Goal: Task Accomplishment & Management: Manage account settings

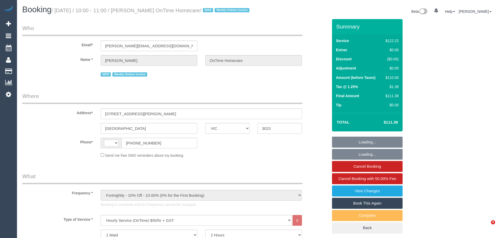
select select "VIC"
select select "string:AU"
select select "number:27"
select select "number:14"
select select "number:19"
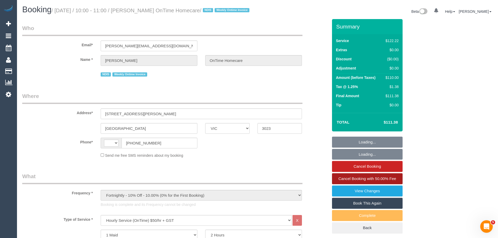
select select "number:36"
select select "number:35"
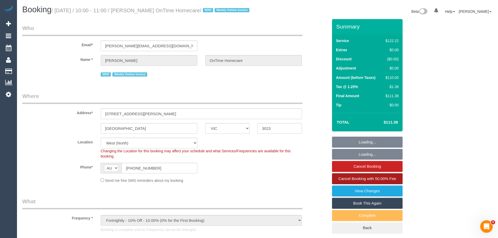
select select "object:1304"
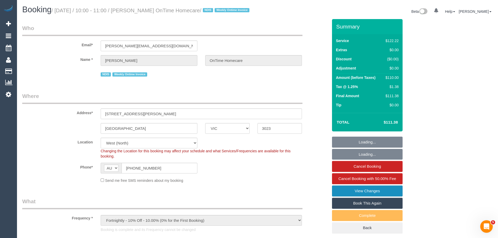
click at [358, 196] on link "View Changes" at bounding box center [367, 190] width 71 height 11
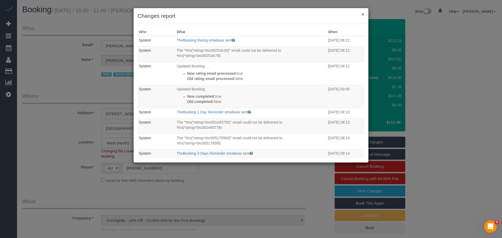
click at [363, 14] on button "×" at bounding box center [362, 13] width 3 height 5
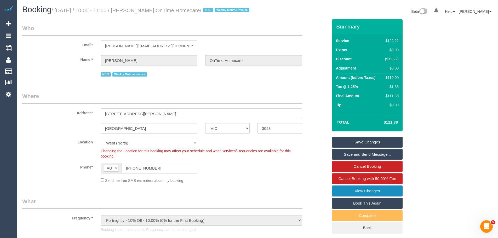
click at [369, 196] on link "View Changes" at bounding box center [367, 190] width 71 height 11
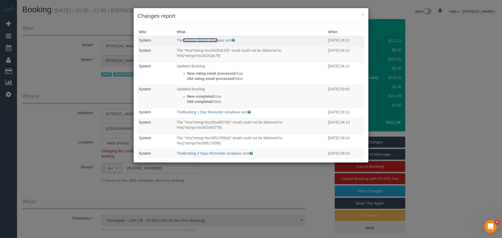
click at [199, 40] on link "Booking Rating email" at bounding box center [200, 40] width 34 height 4
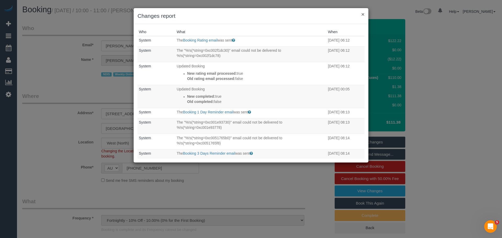
click at [364, 14] on button "×" at bounding box center [362, 13] width 3 height 5
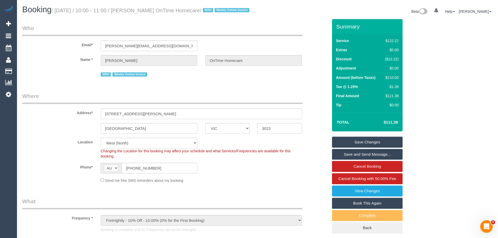
click at [393, 80] on div "$110.00" at bounding box center [391, 77] width 16 height 5
copy div "110.00"
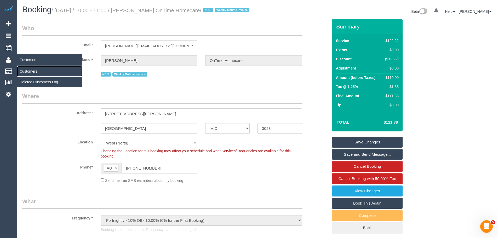
click at [29, 73] on link "Customers" at bounding box center [49, 71] width 65 height 10
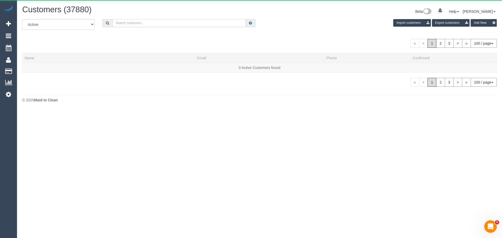
click at [173, 24] on input "text" at bounding box center [178, 23] width 133 height 8
paste input "61434284934"
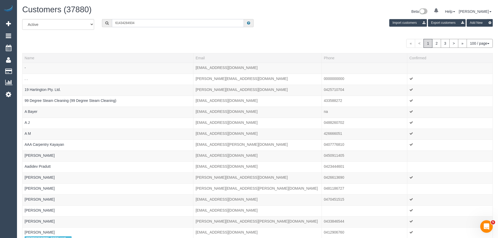
drag, startPoint x: 119, startPoint y: 22, endPoint x: 101, endPoint y: 21, distance: 18.1
click at [103, 21] on div "61434284934" at bounding box center [177, 23] width 151 height 8
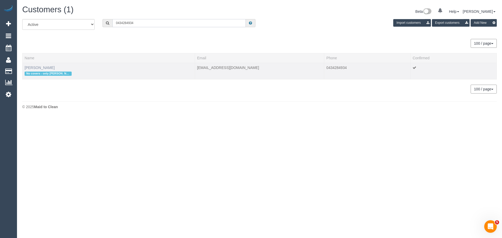
type input "0434284934"
click at [40, 67] on link "Lilli Schwab" at bounding box center [40, 68] width 30 height 4
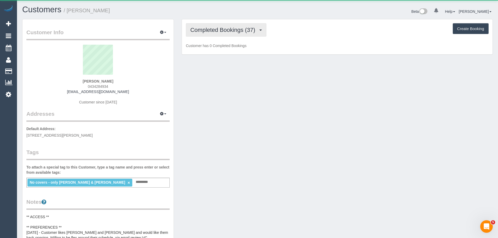
click at [253, 27] on span "Completed Bookings (37)" at bounding box center [223, 30] width 67 height 7
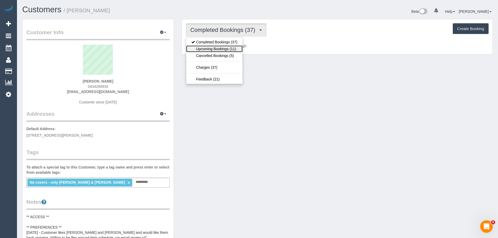
click at [227, 50] on link "Upcoming Bookings (11)" at bounding box center [214, 48] width 56 height 7
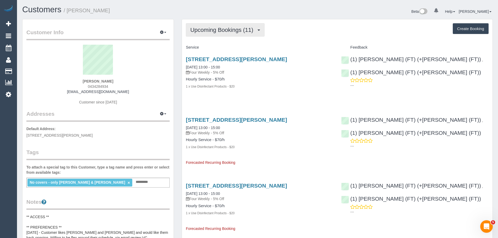
click at [225, 29] on span "Upcoming Bookings (11)" at bounding box center [223, 30] width 66 height 7
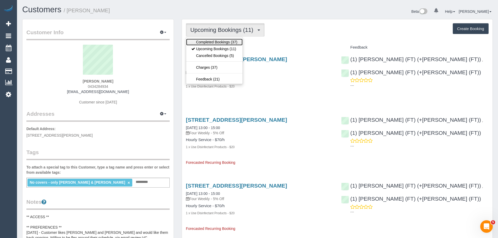
click at [224, 42] on link "Completed Bookings (37)" at bounding box center [214, 42] width 56 height 7
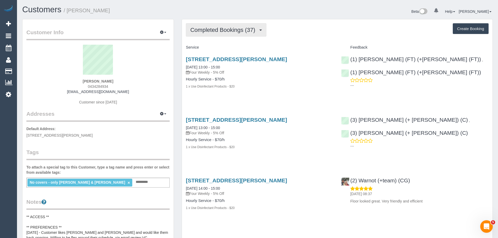
click at [218, 26] on button "Completed Bookings (37)" at bounding box center [226, 29] width 80 height 13
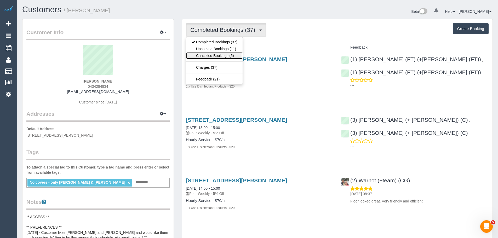
click at [208, 56] on link "Cancelled Bookings (5)" at bounding box center [214, 55] width 56 height 7
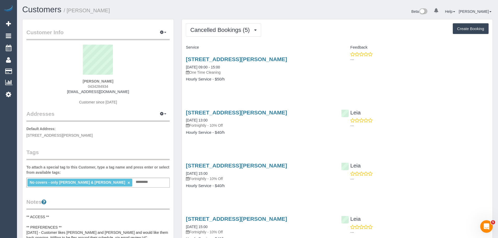
click at [221, 22] on div "Cancelled Bookings (5) Completed Bookings (37) Upcoming Bookings (11) Cancelled…" at bounding box center [337, 170] width 310 height 302
click at [220, 30] on span "Cancelled Bookings (5)" at bounding box center [221, 30] width 62 height 7
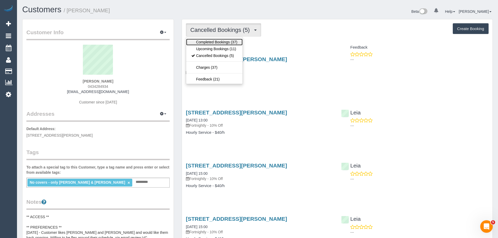
click at [217, 39] on link "Completed Bookings (37)" at bounding box center [214, 42] width 56 height 7
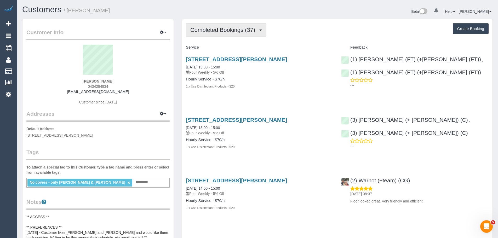
click at [215, 29] on span "Completed Bookings (37)" at bounding box center [223, 30] width 67 height 7
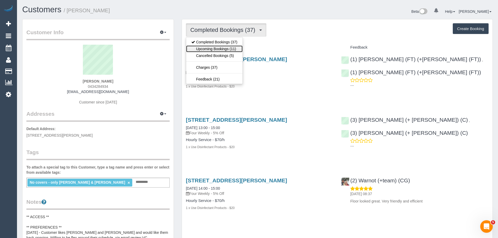
click at [214, 48] on link "Upcoming Bookings (11)" at bounding box center [214, 48] width 56 height 7
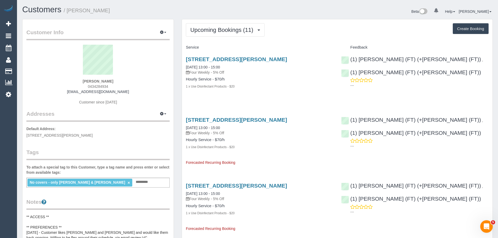
click at [212, 36] on button "Upcoming Bookings (11)" at bounding box center [225, 29] width 79 height 13
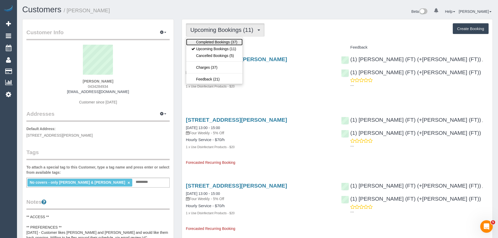
click at [213, 43] on link "Completed Bookings (37)" at bounding box center [214, 42] width 56 height 7
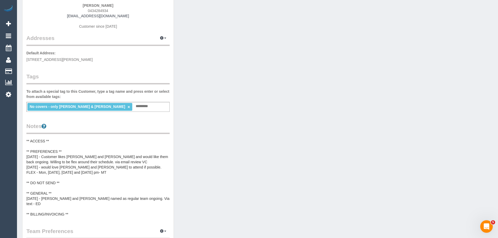
scroll to position [78, 0]
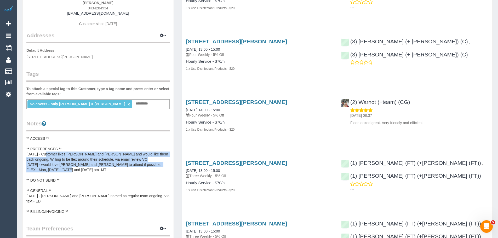
drag, startPoint x: 44, startPoint y: 153, endPoint x: 129, endPoint y: 173, distance: 86.6
click at [129, 173] on pre "** ACCESS ** ** PREFERENCES ** 31/01/25 - Customer likes Tina and Tony and woul…" at bounding box center [97, 175] width 143 height 78
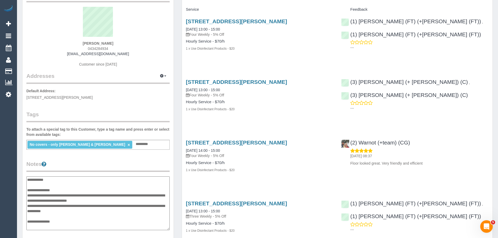
scroll to position [0, 0]
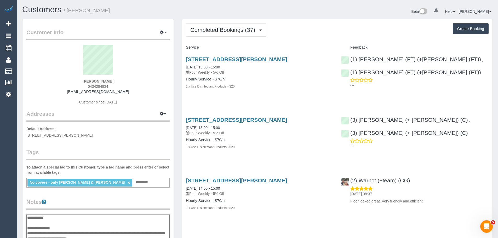
drag, startPoint x: 114, startPoint y: 83, endPoint x: 75, endPoint y: 75, distance: 39.1
click at [75, 75] on div "Lilli Schwab 0434284934 schwab1956@iinet.net.au Customer since 2016" at bounding box center [97, 77] width 143 height 65
drag, startPoint x: 129, startPoint y: 91, endPoint x: 71, endPoint y: 90, distance: 58.5
click at [71, 90] on div "Lilli Schwab 0434284934 schwab1956@iinet.net.au Customer since 2016" at bounding box center [97, 77] width 143 height 65
copy link "schwab1956@iinet.net.au"
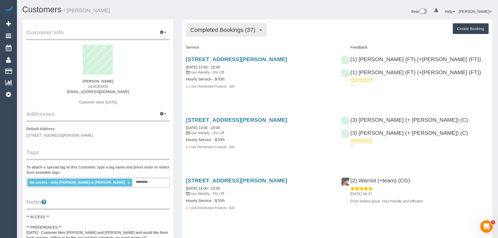
click at [218, 30] on span "Completed Bookings (37)" at bounding box center [223, 30] width 67 height 7
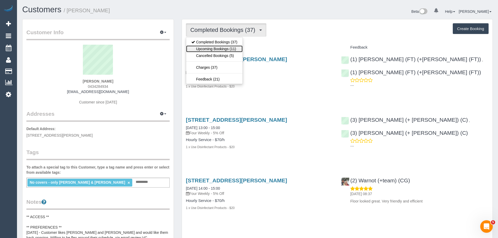
click at [220, 49] on link "Upcoming Bookings (11)" at bounding box center [214, 48] width 56 height 7
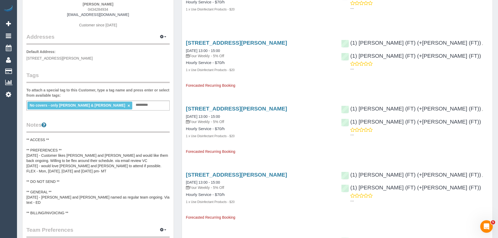
scroll to position [78, 0]
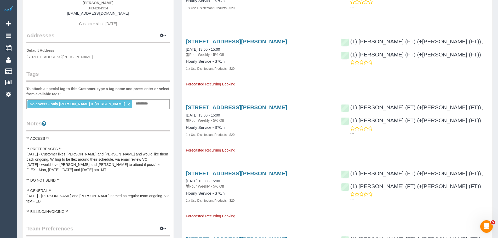
click at [48, 143] on pre "** ACCESS ** ** PREFERENCES ** 31/01/25 - Customer likes Tina and Tony and woul…" at bounding box center [97, 175] width 143 height 78
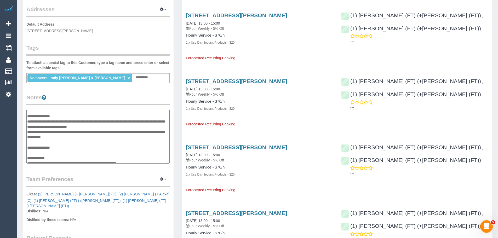
scroll to position [0, 0]
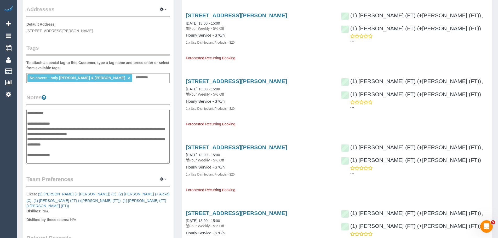
click at [69, 124] on textarea "**********" at bounding box center [97, 137] width 143 height 54
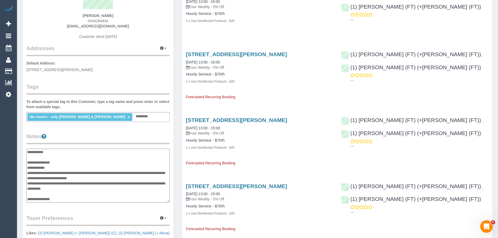
scroll to position [26, 0]
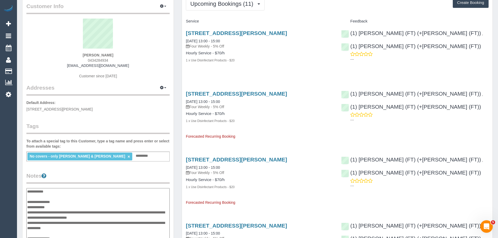
click at [58, 209] on textarea "**********" at bounding box center [97, 215] width 143 height 54
click at [63, 207] on textarea "**********" at bounding box center [97, 215] width 143 height 54
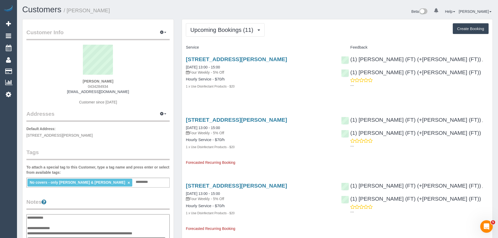
type textarea "**********"
click at [220, 26] on button "Upcoming Bookings (11)" at bounding box center [225, 29] width 79 height 13
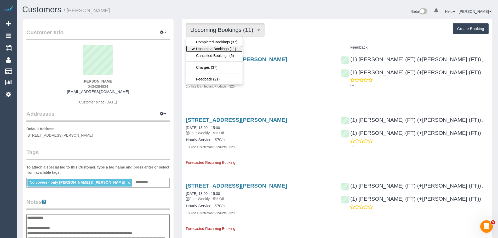
click at [214, 46] on link "Upcoming Bookings (11)" at bounding box center [214, 48] width 56 height 7
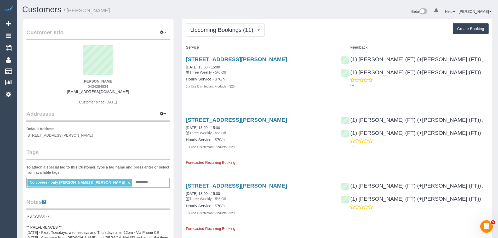
click at [209, 125] on div "60 Edward St, Brunswick, VIC 3056 29/10/2025 13:00 - 15:00 Three Weekly - 5% Off" at bounding box center [259, 126] width 147 height 19
click at [209, 128] on link "29/10/2025 13:00 - 15:00" at bounding box center [203, 128] width 34 height 4
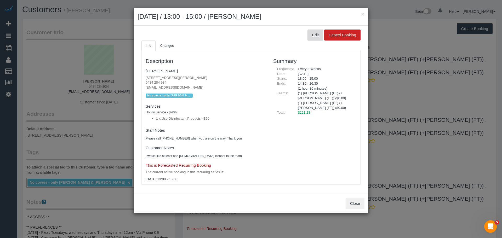
click at [318, 34] on button "Edit" at bounding box center [315, 35] width 16 height 11
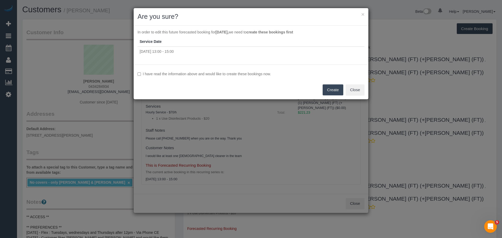
click at [189, 71] on label "I have read the information above and would like to create these bookings now." at bounding box center [250, 73] width 227 height 5
click at [189, 73] on label "I have read the information above and would like to create these bookings now." at bounding box center [250, 73] width 227 height 5
click at [230, 70] on div "I have read the information above and would like to create these bookings now. …" at bounding box center [250, 82] width 235 height 35
click at [232, 73] on label "I have read the information above and would like to create these bookings now." at bounding box center [250, 73] width 227 height 5
click at [335, 92] on button "Create" at bounding box center [332, 89] width 21 height 11
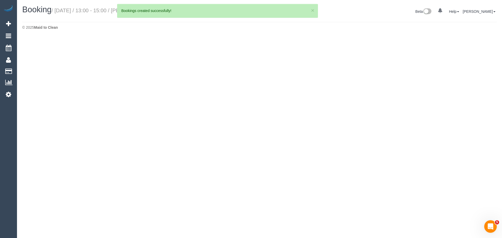
select select "VIC"
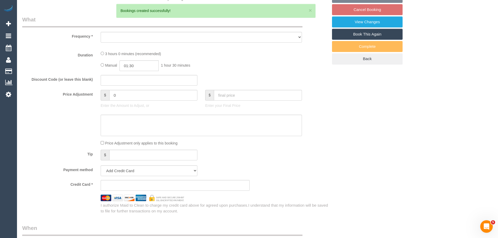
select select "string:stripe-pm_1PZXrg2GScqysDRVZDATDAKY"
select select "number:30"
select select "number:14"
select select "number:19"
select select "number:25"
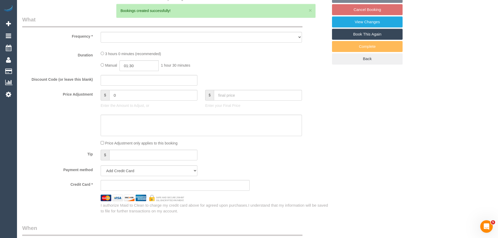
select select "number:34"
select select "number:13"
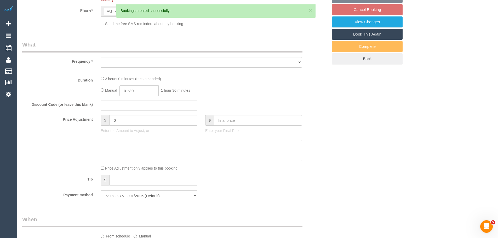
select select "object:11200"
select select "180"
select select "spot12"
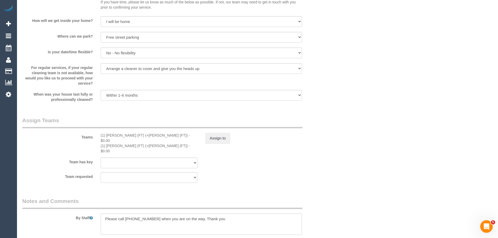
scroll to position [705, 0]
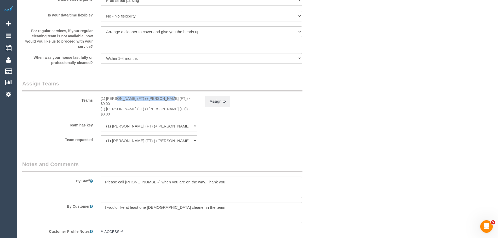
drag, startPoint x: 111, startPoint y: 97, endPoint x: 99, endPoint y: 97, distance: 12.5
click at [99, 97] on div "(1) Tina (FT) (+Tony (FT)) - $0.00 (1) Tony (FT) (+Tina (FT)) - $0.00" at bounding box center [149, 106] width 104 height 21
copy div "(1) [PERSON_NAME] (FT) (+[PERSON_NAME] (FT))"
click at [215, 100] on button "Assign to" at bounding box center [217, 101] width 25 height 11
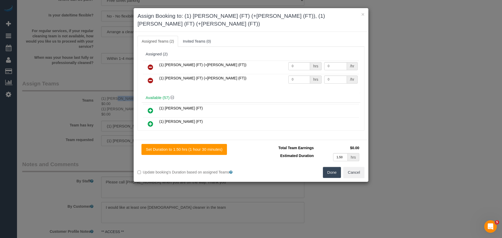
click at [150, 64] on icon at bounding box center [150, 67] width 5 height 6
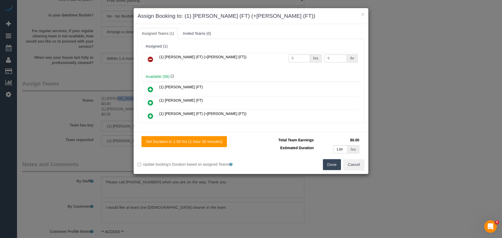
click at [150, 59] on icon at bounding box center [150, 59] width 5 height 6
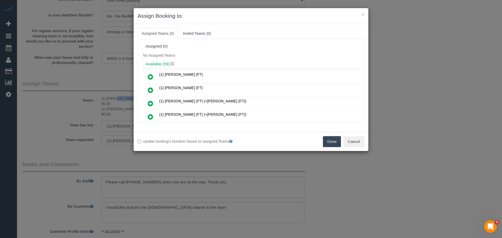
click at [329, 142] on button "Done" at bounding box center [332, 141] width 18 height 11
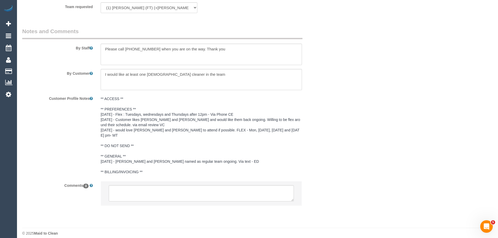
scroll to position [829, 0]
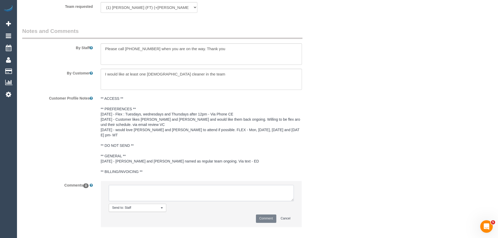
click at [142, 190] on textarea at bounding box center [201, 193] width 185 height 16
type textarea "/"
paste textarea "Cleaner(s) Unassigned: Reason Unassigned: One Off/Ongoing: Flexibility: Close a…"
drag, startPoint x: 291, startPoint y: 195, endPoint x: 383, endPoint y: 250, distance: 107.2
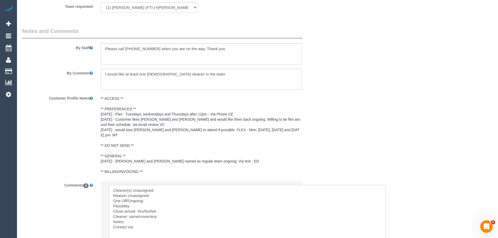
click at [188, 185] on textarea at bounding box center [247, 221] width 277 height 72
paste textarea "(1) Tina (FT) (+Tony (FT))"
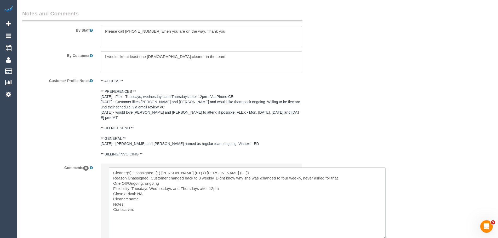
scroll to position [855, 0]
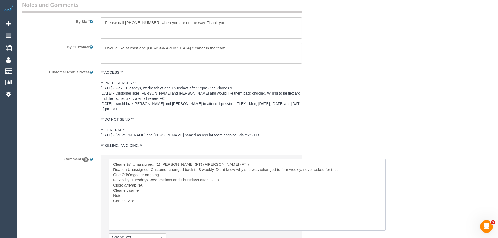
click at [142, 196] on textarea at bounding box center [247, 195] width 277 height 72
click at [141, 191] on textarea at bounding box center [247, 195] width 277 height 72
click at [147, 192] on textarea at bounding box center [247, 195] width 277 height 72
click at [145, 196] on textarea at bounding box center [247, 195] width 277 height 72
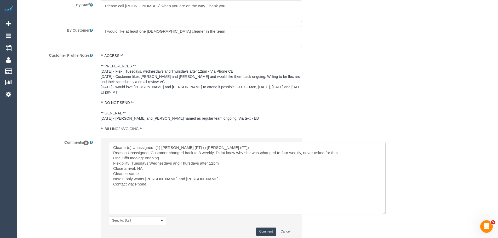
scroll to position [881, 0]
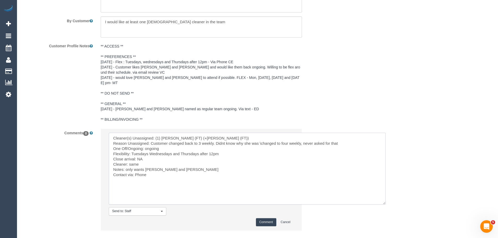
type textarea "Cleaner(s) Unassigned: (1) Tina (FT) (+Tony (FT)) Reason Unassigned: Customer c…"
click at [265, 218] on button "Comment" at bounding box center [266, 222] width 20 height 8
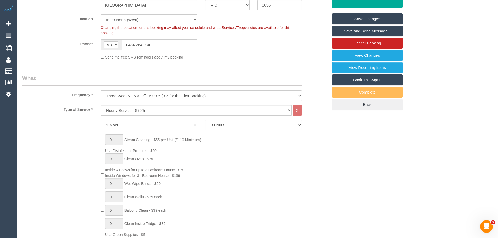
scroll to position [0, 0]
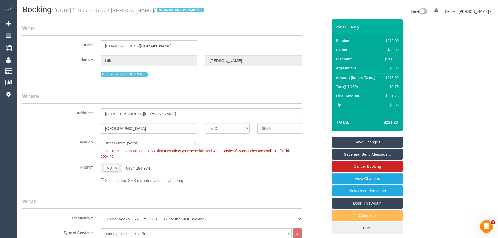
click at [371, 142] on link "Save Changes" at bounding box center [367, 142] width 71 height 11
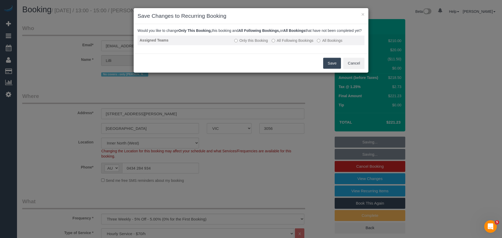
click at [279, 43] on label "All Following Bookings" at bounding box center [292, 40] width 42 height 5
click at [329, 69] on button "Save" at bounding box center [332, 63] width 18 height 11
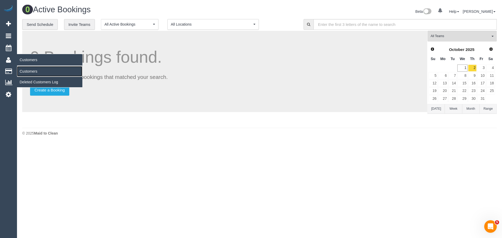
click at [32, 72] on link "Customers" at bounding box center [49, 71] width 65 height 10
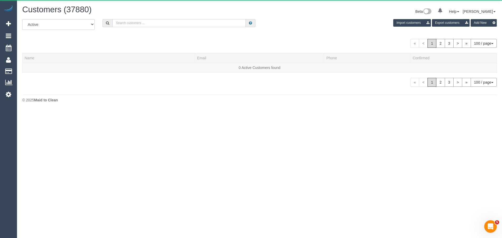
click at [131, 22] on input "text" at bounding box center [178, 23] width 133 height 8
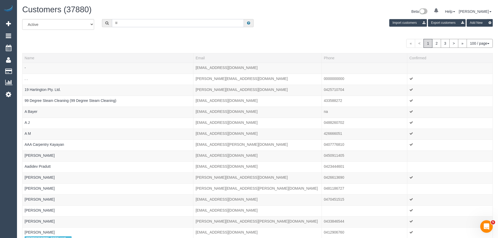
type input "lilli schwab"
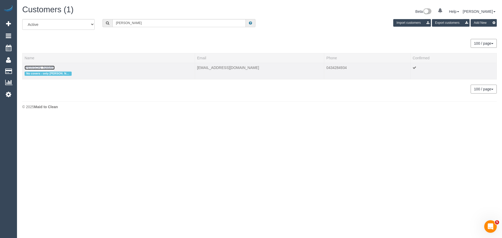
click at [36, 68] on link "Lilli Schwab" at bounding box center [40, 68] width 30 height 4
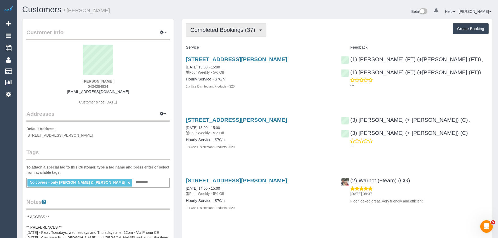
click at [224, 30] on span "Completed Bookings (37)" at bounding box center [223, 30] width 67 height 7
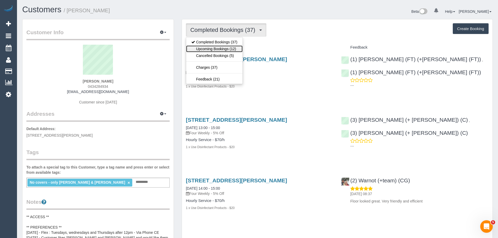
click at [217, 49] on link "Upcoming Bookings (12)" at bounding box center [214, 48] width 56 height 7
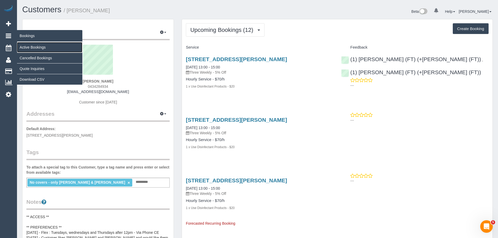
click at [30, 46] on link "Active Bookings" at bounding box center [49, 47] width 65 height 10
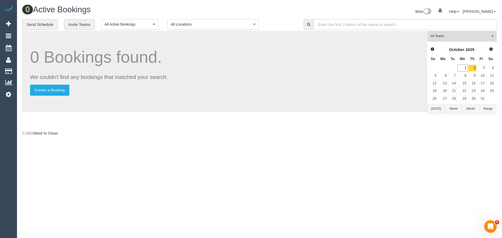
click at [450, 36] on span "All Teams" at bounding box center [460, 36] width 60 height 4
click at [445, 45] on link "Remove Team Filters" at bounding box center [461, 44] width 69 height 7
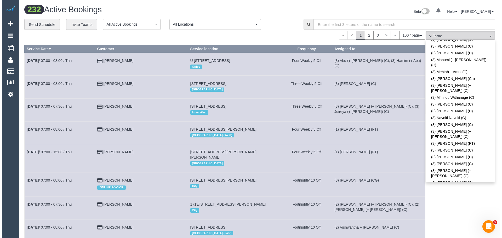
scroll to position [1411, 0]
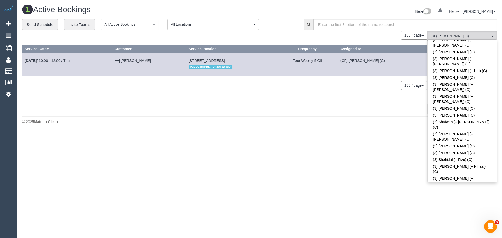
click at [467, 30] on div "**********" at bounding box center [259, 24] width 482 height 11
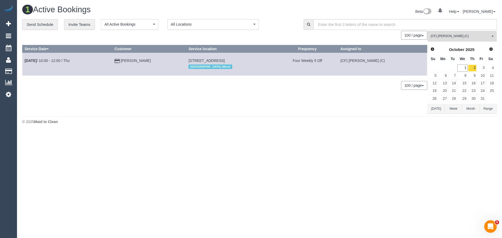
click at [467, 33] on button "(CF) Dhanusha S (C) All Teams" at bounding box center [461, 36] width 69 height 11
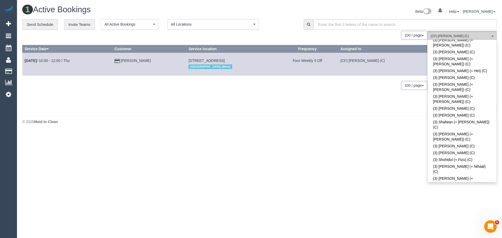
click at [467, 33] on button "(CF) Dhanusha S (C) All Teams" at bounding box center [461, 36] width 69 height 11
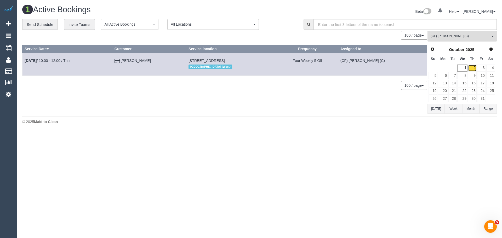
click at [473, 69] on link "2" at bounding box center [472, 68] width 9 height 7
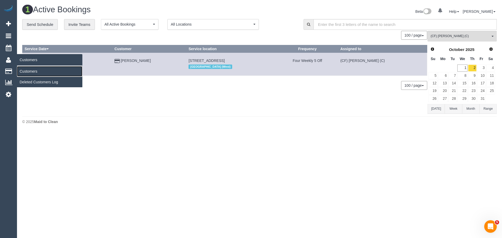
drag, startPoint x: 31, startPoint y: 69, endPoint x: 37, endPoint y: 67, distance: 5.7
click at [31, 69] on link "Customers" at bounding box center [49, 71] width 65 height 10
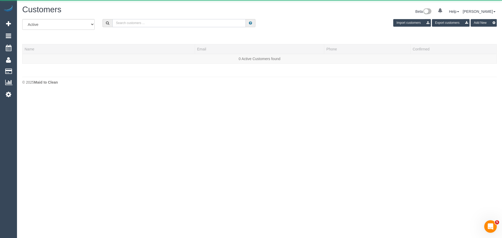
click at [167, 24] on input "text" at bounding box center [178, 23] width 133 height 8
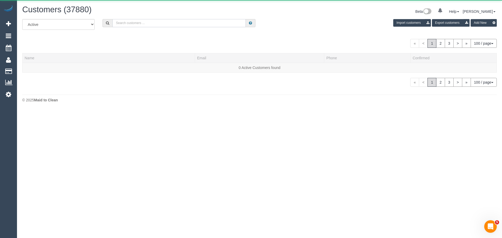
paste input "With this: “no FU required” response but still does an FU (or vice versa) - I d…"
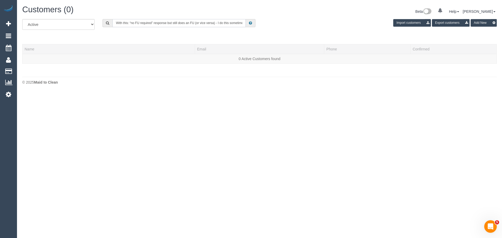
click at [213, 24] on input "With this: “no FU required” response but still does an FU (or vice versa) - I d…" at bounding box center [178, 23] width 133 height 8
paste input "lucindamillerj@gmail.com"
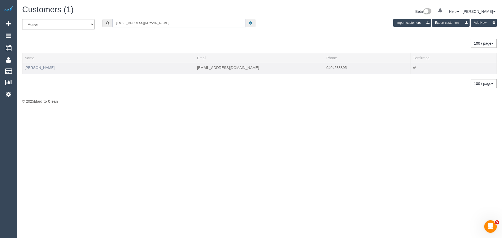
type input "lucindamillerj@gmail.com"
click at [42, 67] on link "Lucinda Miller" at bounding box center [40, 68] width 30 height 4
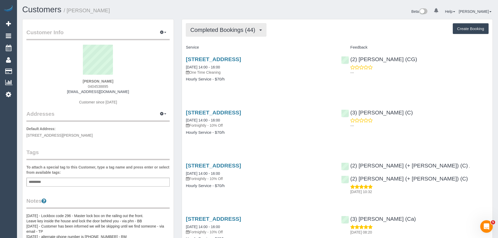
drag, startPoint x: 210, startPoint y: 30, endPoint x: 210, endPoint y: 34, distance: 4.4
click at [210, 30] on span "Completed Bookings (44)" at bounding box center [223, 30] width 67 height 7
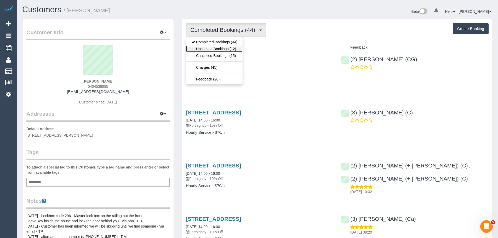
click at [210, 47] on link "Upcoming Bookings (12)" at bounding box center [214, 48] width 56 height 7
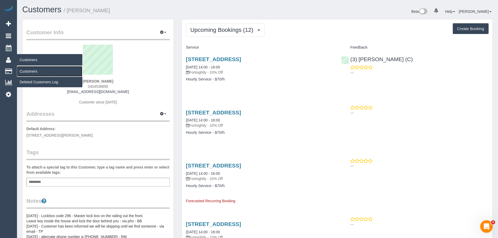
click at [30, 73] on link "Customers" at bounding box center [49, 71] width 65 height 10
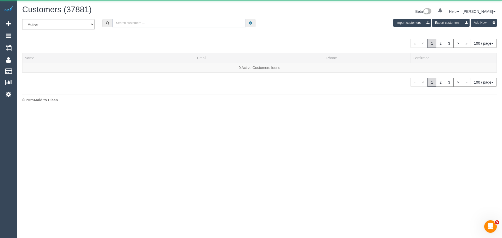
click at [178, 26] on input "text" at bounding box center [178, 23] width 133 height 8
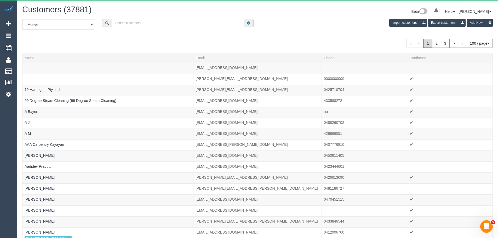
paste input "alison@martalis.com"
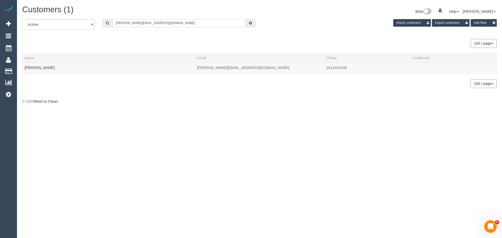
type input "alison@martalis.com"
click at [42, 67] on link "Alison Russell" at bounding box center [40, 68] width 30 height 4
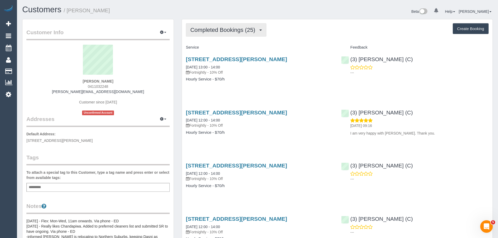
click at [217, 33] on span "Completed Bookings (25)" at bounding box center [223, 30] width 67 height 7
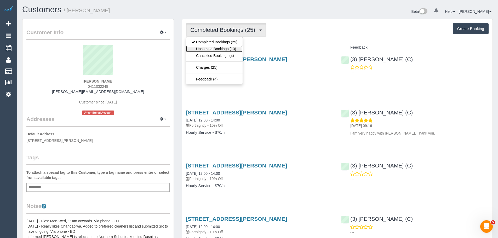
click at [216, 51] on link "Upcoming Bookings (13)" at bounding box center [214, 48] width 56 height 7
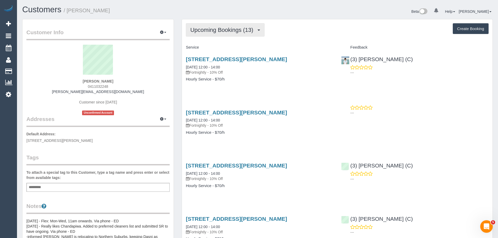
click at [226, 30] on span "Upcoming Bookings (13)" at bounding box center [223, 30] width 66 height 7
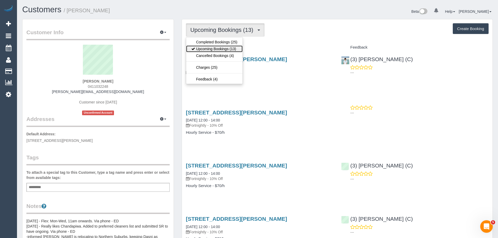
click at [216, 51] on link "Upcoming Bookings (13)" at bounding box center [214, 48] width 56 height 7
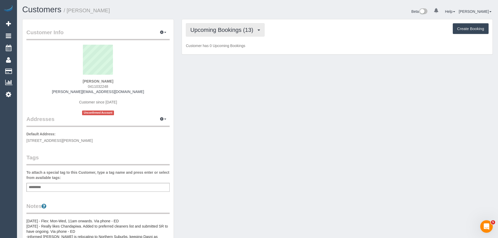
click at [223, 26] on button "Upcoming Bookings (13)" at bounding box center [225, 29] width 79 height 13
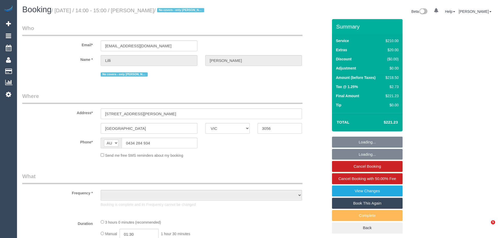
select select "VIC"
select select "object:603"
select select "string:stripe-pm_1PZXrg2GScqysDRVZDATDAKY"
select select "180"
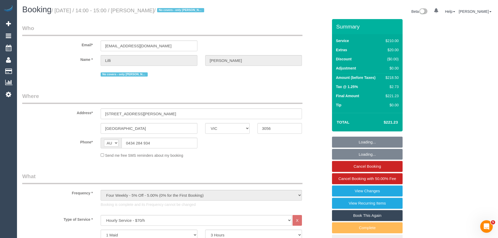
select select "number:30"
select select "number:14"
select select "number:19"
select select "number:25"
select select "number:34"
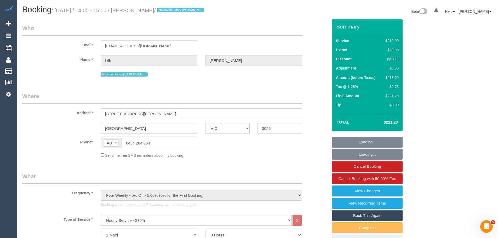
select select "number:13"
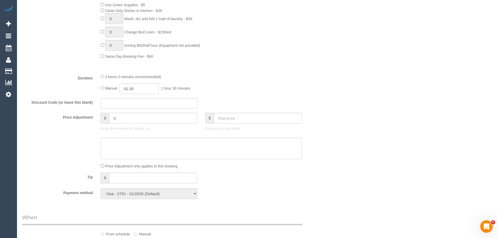
select select "object:938"
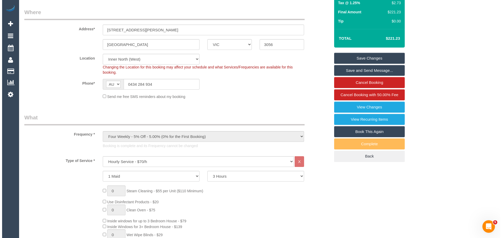
scroll to position [60, 0]
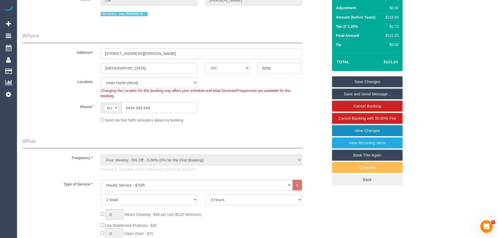
click at [365, 132] on link "View Changes" at bounding box center [367, 130] width 71 height 11
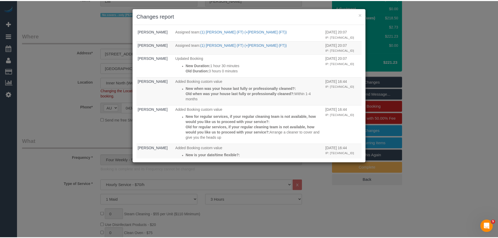
scroll to position [359, 0]
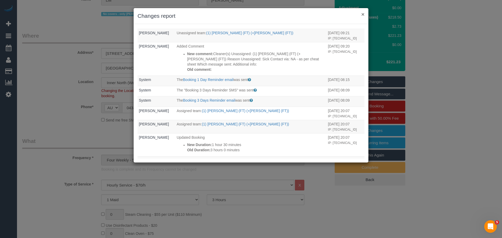
click at [362, 16] on button "×" at bounding box center [362, 13] width 3 height 5
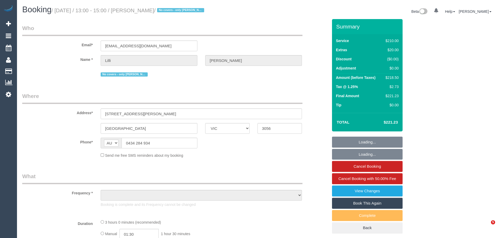
select select "VIC"
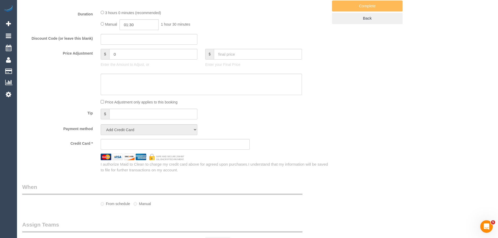
select select "object:550"
select select "180"
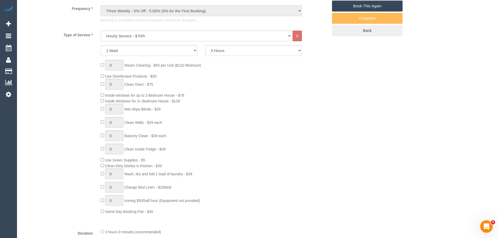
select select "object:876"
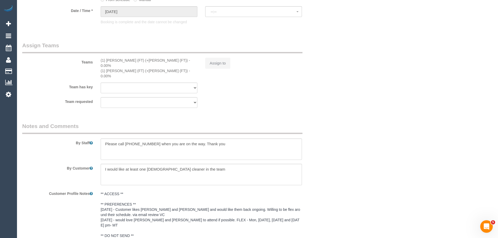
select select "string:stripe-pm_1PZXrg2GScqysDRVZDATDAKY"
select select "spot1"
select select "number:30"
select select "number:14"
select select "number:19"
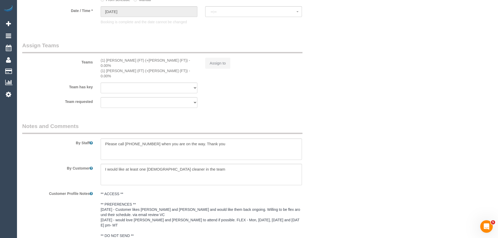
select select "number:25"
select select "number:34"
select select "number:13"
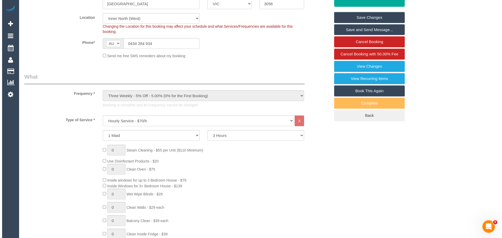
scroll to position [96, 0]
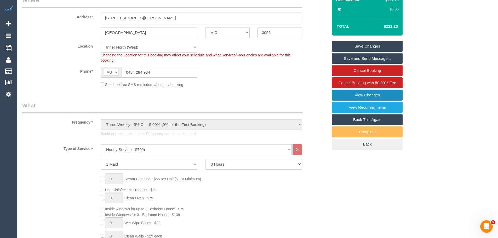
click at [367, 96] on link "View Changes" at bounding box center [367, 95] width 71 height 11
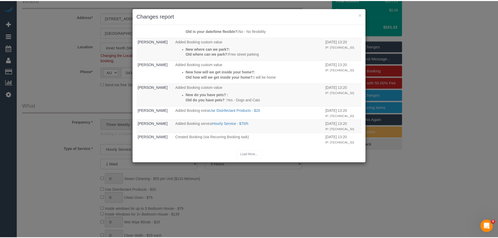
scroll to position [82, 0]
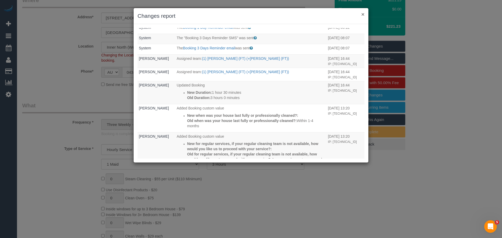
click at [364, 11] on button "×" at bounding box center [362, 13] width 3 height 5
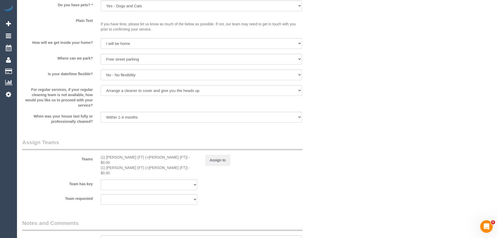
scroll to position [853, 0]
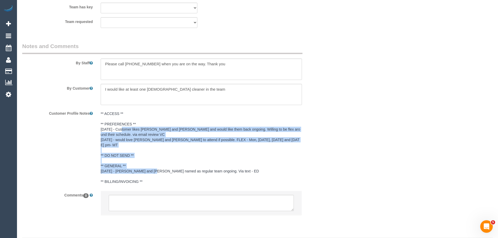
drag, startPoint x: 120, startPoint y: 119, endPoint x: 184, endPoint y: 157, distance: 74.3
click at [184, 157] on pre "** ACCESS ** ** PREFERENCES ** [DATE] - Customer likes [PERSON_NAME] and [PERSO…" at bounding box center [201, 147] width 201 height 73
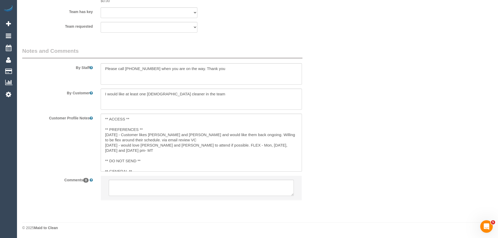
scroll to position [839, 0]
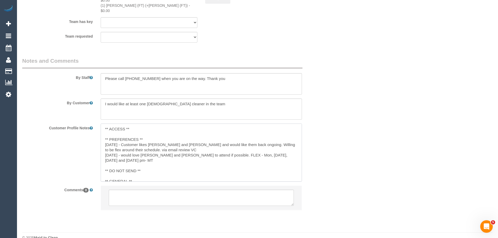
click at [199, 147] on textarea "** ACCESS ** ** PREFERENCES ** [DATE] - Customer likes [PERSON_NAME] and [PERSO…" at bounding box center [201, 153] width 201 height 58
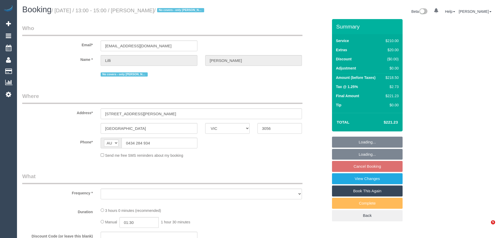
select select "VIC"
select select "object:541"
select select "string:stripe-pm_1PZXrg2GScqysDRVZDATDAKY"
select select "180"
select select "number:30"
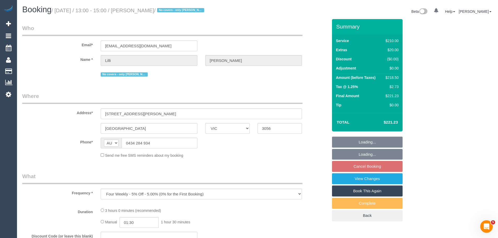
select select "number:14"
select select "number:19"
select select "number:25"
select select "number:34"
select select "number:13"
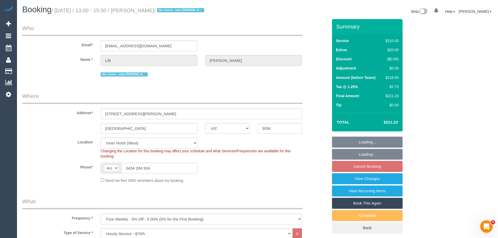
select select "object:1755"
select select "spot7"
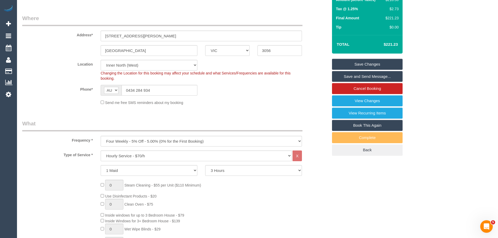
scroll to position [78, 0]
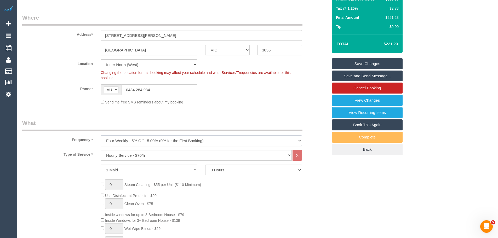
click at [141, 141] on select "One Time Cleaning Weekly - 10% Off - 10.00% (0% for the First Booking) Fortnigh…" at bounding box center [201, 140] width 201 height 11
select select "object:1759"
click at [101, 135] on select "One Time Cleaning Weekly - 10% Off - 10.00% (0% for the First Booking) Fortnigh…" at bounding box center [201, 140] width 201 height 11
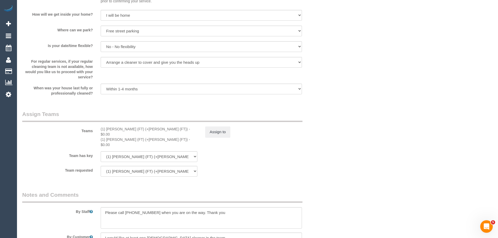
scroll to position [679, 0]
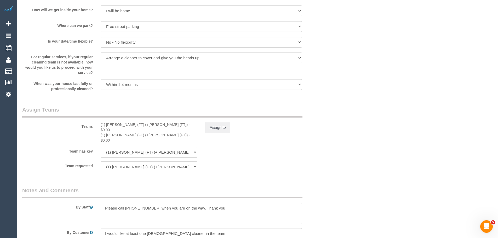
drag, startPoint x: 142, startPoint y: 125, endPoint x: 95, endPoint y: 124, distance: 47.8
click at [95, 124] on div "Teams (1) Tina (FT) (+Tony (FT)) - $0.00 (1) Tony (FT) (+Tina (FT)) - $0.00 Ass…" at bounding box center [174, 124] width 313 height 37
copy div "(1) [PERSON_NAME] (FT) (+[PERSON_NAME] (FT))"
click at [221, 126] on button "Assign to" at bounding box center [217, 127] width 25 height 11
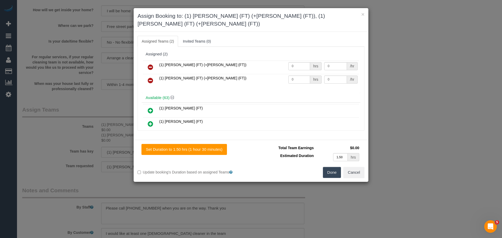
click at [152, 64] on icon at bounding box center [150, 67] width 5 height 6
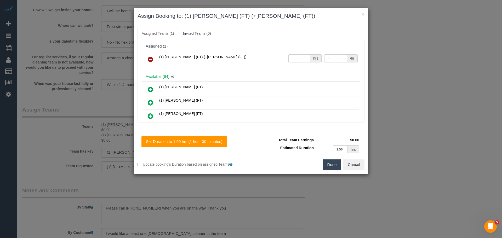
click at [152, 61] on icon at bounding box center [150, 59] width 5 height 6
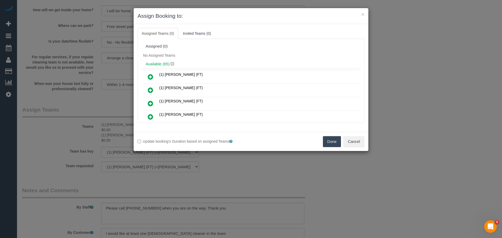
click at [331, 137] on button "Done" at bounding box center [332, 141] width 18 height 11
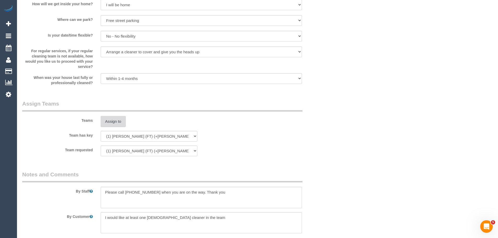
scroll to position [823, 0]
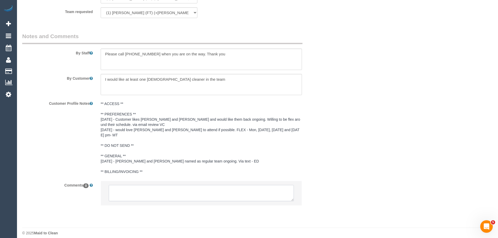
click at [163, 185] on textarea at bounding box center [201, 193] width 185 height 16
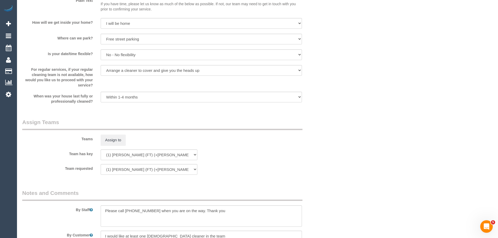
scroll to position [845, 0]
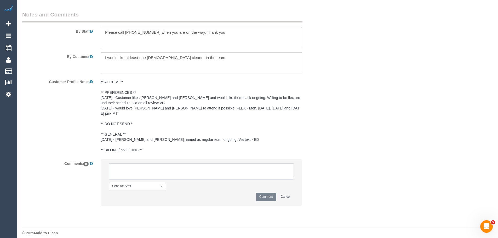
click at [142, 165] on textarea at bounding box center [201, 171] width 185 height 16
type textarea "/"
paste textarea "Cleaner(s) Unassigned: Reason Unassigned: One Off/Ongoing: Flexibility: Close a…"
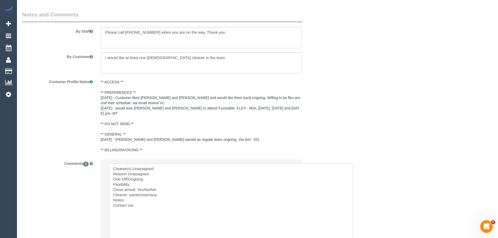
drag, startPoint x: 292, startPoint y: 171, endPoint x: 351, endPoint y: 247, distance: 96.0
click at [170, 163] on textarea at bounding box center [231, 209] width 244 height 92
paste textarea "(1) Tina (FT) (+Tony (FT))"
type textarea "Cleaner(s) Unassigned: (1) Tina (FT) (+Tony (FT)) Reason Unassigned: One Off/On…"
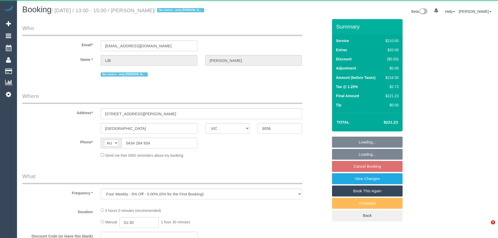
select select "VIC"
select select "string:stripe-pm_1PZXrg2GScqysDRVZDATDAKY"
select select "180"
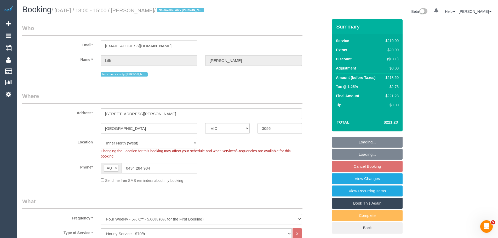
select select "object:860"
select select "number:30"
select select "number:14"
select select "number:19"
select select "number:25"
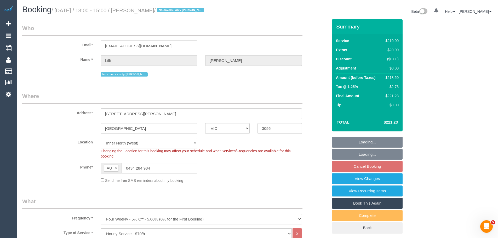
select select "number:34"
select select "number:13"
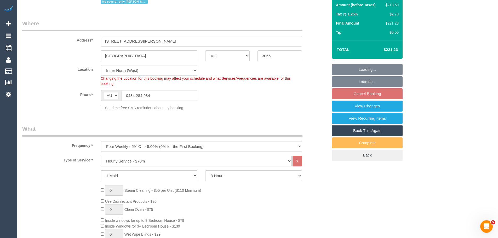
scroll to position [183, 0]
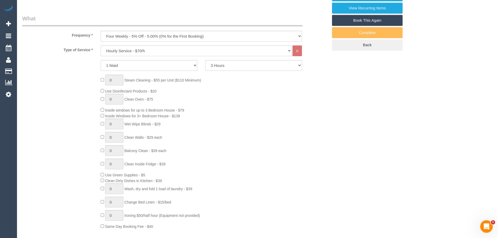
select select "spot7"
click at [143, 34] on select "One Time Cleaning Weekly - 10% Off - 10.00% (0% for the First Booking) Fortnigh…" at bounding box center [201, 36] width 201 height 11
select select "object:864"
click at [101, 31] on select "One Time Cleaning Weekly - 10% Off - 10.00% (0% for the First Booking) Fortnigh…" at bounding box center [201, 36] width 201 height 11
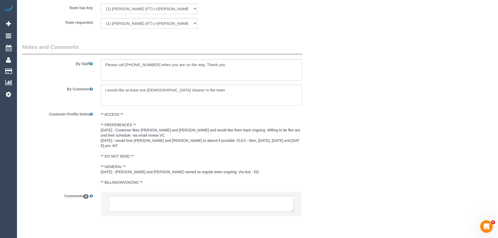
scroll to position [823, 0]
click at [140, 195] on textarea at bounding box center [201, 203] width 185 height 16
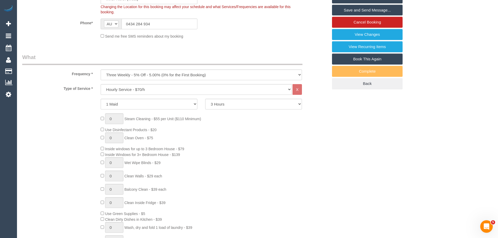
scroll to position [14, 0]
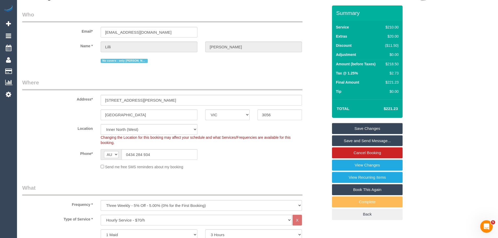
click at [359, 125] on link "Save Changes" at bounding box center [367, 128] width 71 height 11
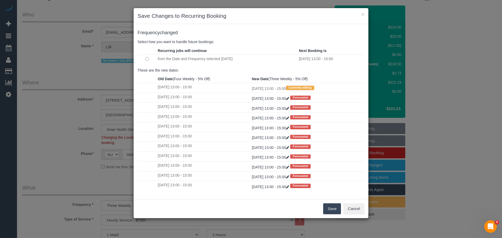
click at [333, 212] on button "Save" at bounding box center [332, 208] width 18 height 11
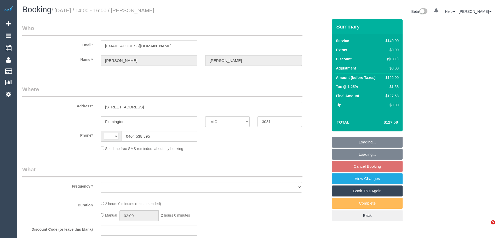
select select "VIC"
select select "object:296"
select select "string:stripe-pm_1N6u5b2GScqysDRVfSAHIeyH"
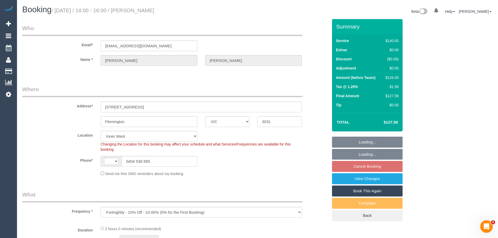
select select "object:860"
select select "string:AU"
select select "number:29"
select select "number:15"
select select "number:19"
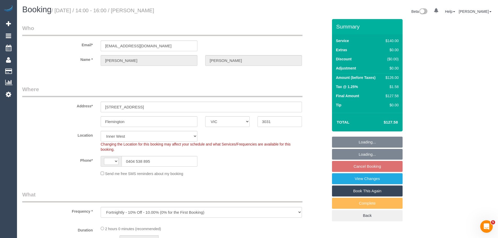
select select "number:22"
select select "number:33"
select select "number:26"
select select "spot5"
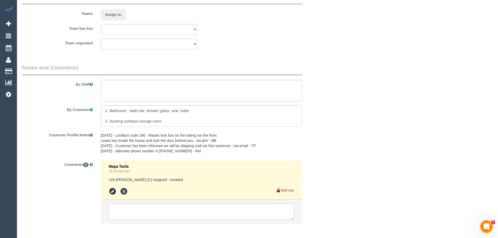
scroll to position [809, 0]
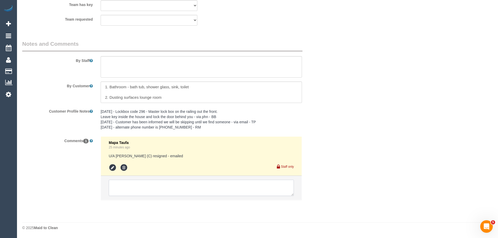
click at [161, 190] on textarea at bounding box center [201, 188] width 185 height 16
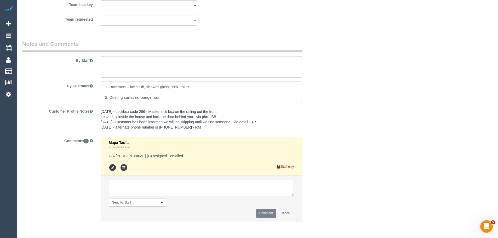
paste textarea "We are very flexible with any day of week and AM or PM, preferable either befor…"
type textarea "We are very flexible with any day of week and AM or PM, preferable either befor…"
click at [269, 216] on button "Comment" at bounding box center [266, 213] width 20 height 8
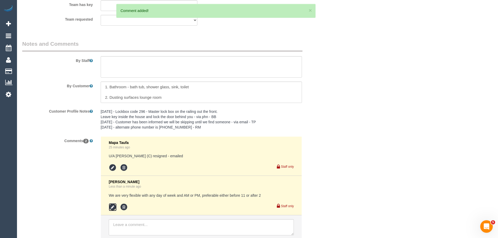
click at [113, 206] on icon at bounding box center [113, 207] width 8 height 8
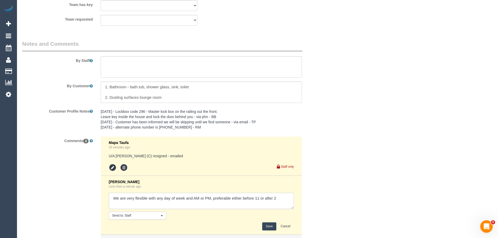
click at [114, 199] on textarea at bounding box center [201, 201] width 185 height 16
click at [282, 195] on textarea at bounding box center [201, 201] width 185 height 16
type textarea ""We are very flexible with any day of week and AM or PM, preferable either befo…"
click at [267, 225] on button "Save" at bounding box center [269, 226] width 14 height 8
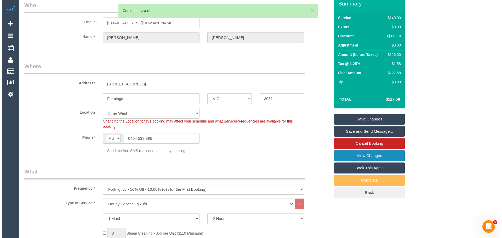
scroll to position [0, 0]
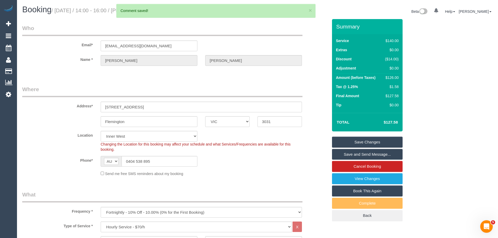
click at [355, 144] on link "Save Changes" at bounding box center [367, 142] width 71 height 11
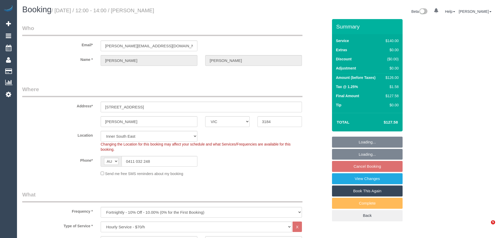
select select "VIC"
select select "number:28"
select select "number:14"
select select "number:19"
select select "number:22"
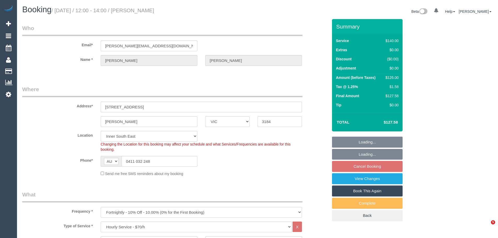
select select "number:35"
select select "number:11"
select select "spot4"
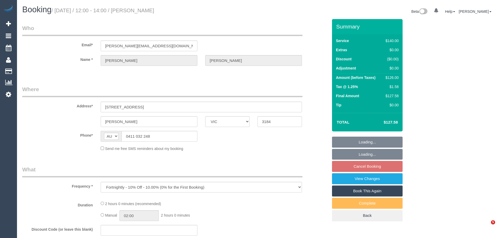
select select "VIC"
select select "spot4"
select select "string:stripe-pm_1PkfAL2GScqysDRVzj7AGl1Q"
select select "number:28"
select select "number:14"
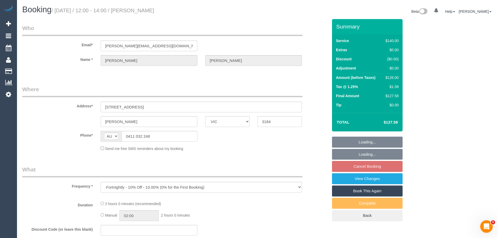
select select "number:19"
select select "number:22"
select select "number:35"
select select "number:11"
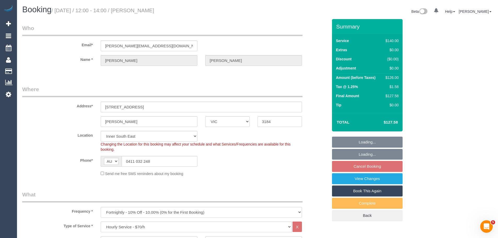
select select "object:865"
select select "spot29"
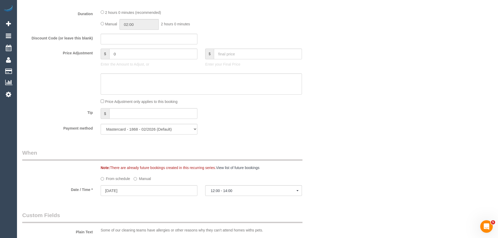
scroll to position [470, 0]
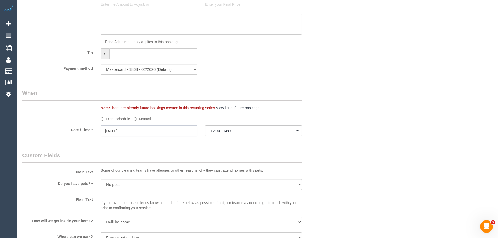
click at [135, 130] on input "14/10/2025" at bounding box center [149, 130] width 97 height 11
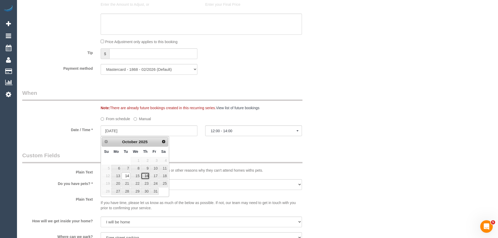
click at [145, 176] on link "16" at bounding box center [145, 175] width 9 height 7
type input "16/10/2025"
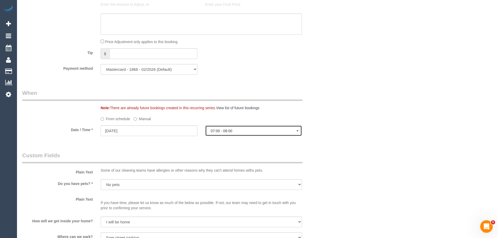
click at [236, 132] on span "07:00 - 08:00" at bounding box center [254, 131] width 86 height 4
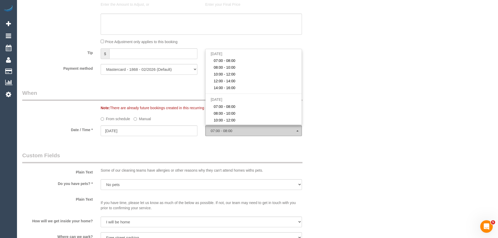
scroll to position [65, 0]
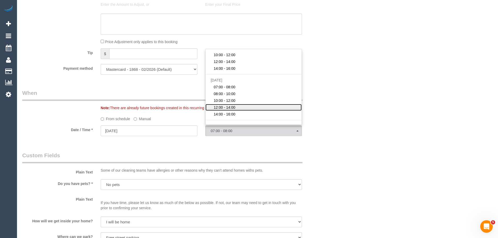
click at [229, 105] on span "12:00 - 14:00" at bounding box center [224, 107] width 22 height 5
select select "spot39"
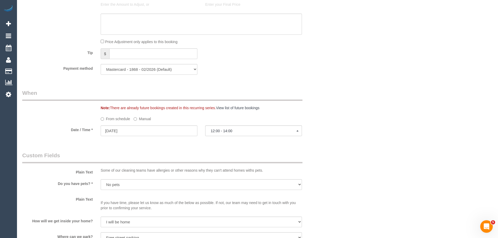
click at [252, 152] on legend "Custom Fields" at bounding box center [162, 157] width 280 height 12
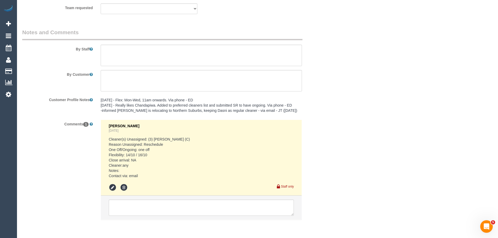
scroll to position [849, 0]
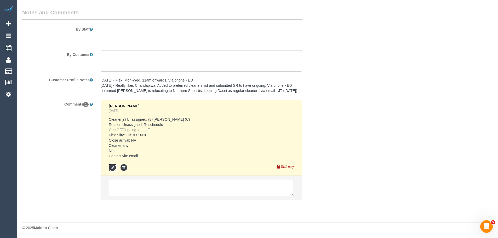
click at [114, 167] on icon at bounding box center [113, 168] width 8 height 8
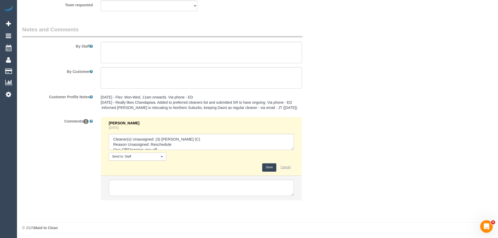
drag, startPoint x: 292, startPoint y: 148, endPoint x: 292, endPoint y: 168, distance: 19.9
click at [293, 168] on div "Chellsea Espinosa Yesterday Send to: Staff Nothing selected Send to: Staff Send…" at bounding box center [201, 146] width 185 height 51
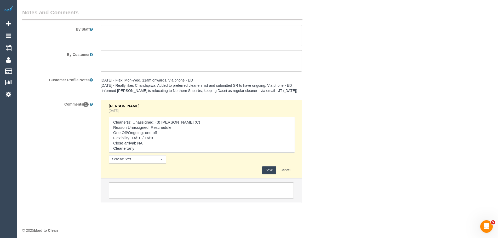
click at [142, 137] on textarea at bounding box center [202, 135] width 186 height 36
drag, startPoint x: 145, startPoint y: 138, endPoint x: 131, endPoint y: 138, distance: 13.3
click at [131, 138] on textarea at bounding box center [202, 135] width 186 height 36
click at [155, 137] on textarea at bounding box center [202, 135] width 186 height 36
type textarea "Cleaner(s) Unassigned: (3) Lara Mendes (C) Reason Unassigned: Reschedule One Of…"
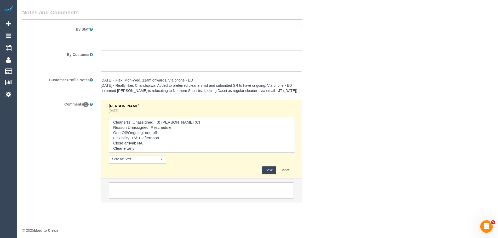
click at [267, 171] on button "Save" at bounding box center [269, 170] width 14 height 8
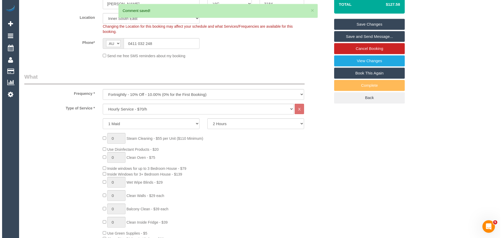
scroll to position [0, 0]
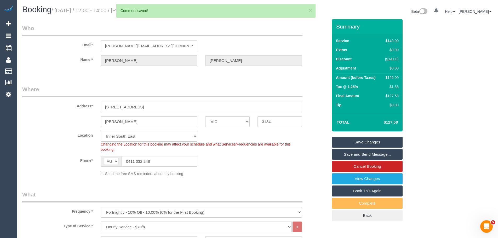
click at [338, 141] on link "Save Changes" at bounding box center [367, 142] width 71 height 11
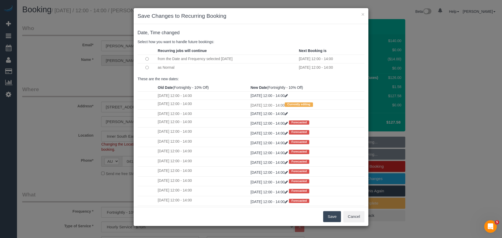
drag, startPoint x: 156, startPoint y: 68, endPoint x: 159, endPoint y: 68, distance: 3.7
click at [156, 68] on td at bounding box center [146, 67] width 19 height 9
click at [162, 68] on td "as Normal" at bounding box center [226, 67] width 141 height 9
click at [143, 67] on td at bounding box center [146, 67] width 19 height 9
click at [329, 217] on button "Save" at bounding box center [332, 216] width 18 height 11
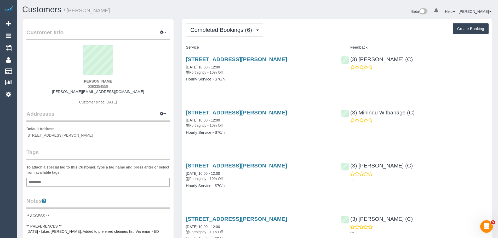
click at [263, 96] on div "Service Feedback [STREET_ADDRESS][PERSON_NAME] [DATE] 10:00 - 12:00 Fortnightly…" at bounding box center [337, 200] width 302 height 315
click at [233, 37] on div "Completed Bookings (6) Completed Bookings (6) Upcoming Bookings (11) Cancelled …" at bounding box center [337, 197] width 310 height 356
click at [232, 33] on button "Completed Bookings (6)" at bounding box center [224, 29] width 77 height 13
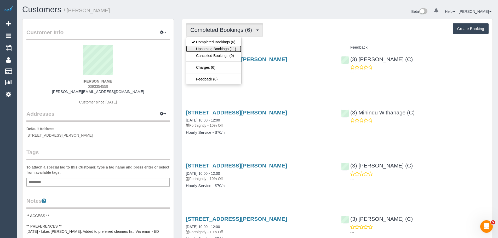
click at [231, 47] on link "Upcoming Bookings (11)" at bounding box center [213, 48] width 55 height 7
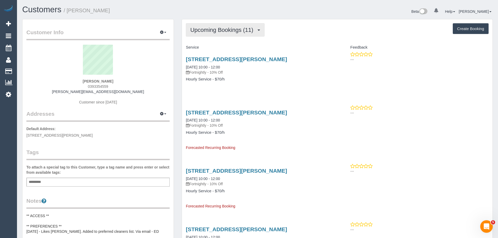
click at [206, 31] on span "Upcoming Bookings (11)" at bounding box center [223, 30] width 66 height 7
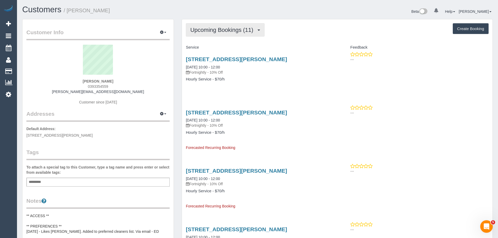
click at [215, 33] on span "Upcoming Bookings (11)" at bounding box center [223, 30] width 66 height 7
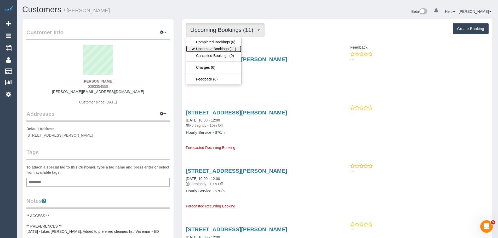
click at [222, 46] on link "Upcoming Bookings (11)" at bounding box center [213, 48] width 55 height 7
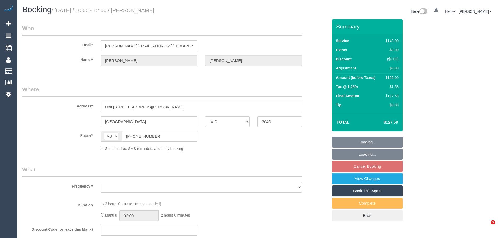
select select "VIC"
select select "number:28"
select select "number:17"
select select "number:21"
select select "number:23"
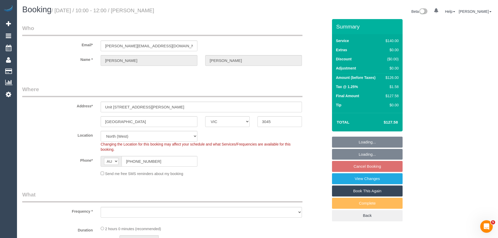
select select "object:691"
select select "string:stripe-pm_1RlNl62GScqysDRVp3C03BVm"
select select "object:865"
select select "spot3"
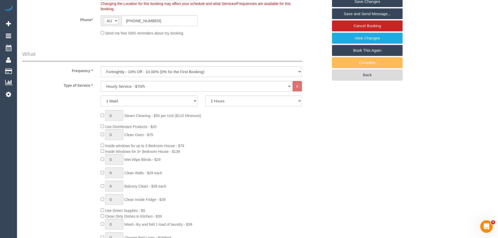
scroll to position [78, 0]
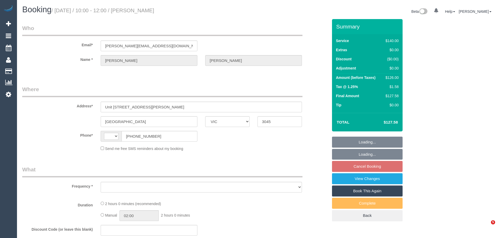
select select "VIC"
select select "string:AU"
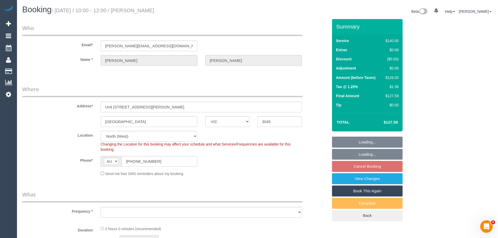
select select "object:855"
select select "string:stripe-pm_1RlNl62GScqysDRVp3C03BVm"
select select "number:28"
select select "number:17"
select select "number:21"
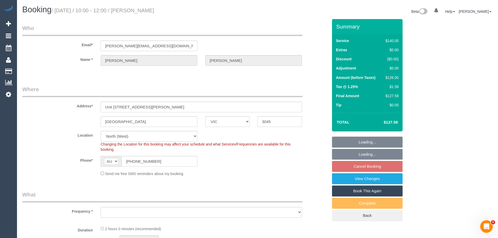
select select "number:23"
select select "spot3"
select select "object:865"
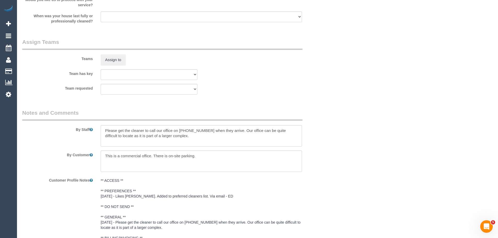
scroll to position [850, 0]
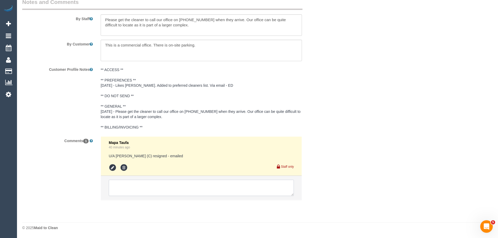
click at [149, 190] on textarea at bounding box center [201, 188] width 185 height 16
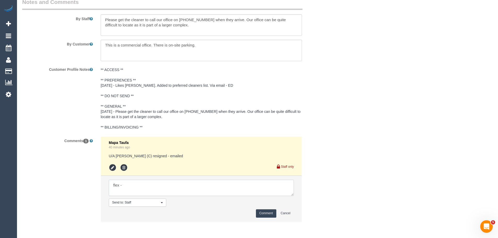
paste textarea "Monday to Friday --- 8:30pm to 5:00pm"
type textarea "flex - Monday to Friday --- 8:30pm to 5:00pm - Via email"
click at [265, 215] on button "Comment" at bounding box center [266, 213] width 20 height 8
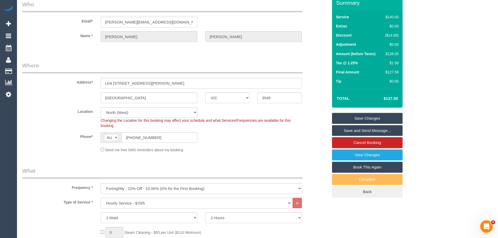
scroll to position [15, 0]
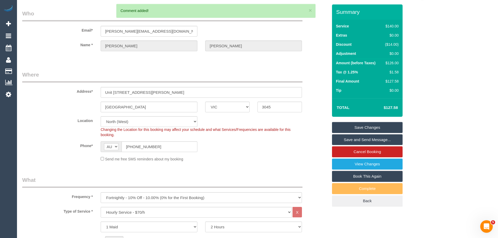
drag, startPoint x: 355, startPoint y: 127, endPoint x: 361, endPoint y: 126, distance: 6.1
click at [355, 127] on link "Save Changes" at bounding box center [367, 127] width 71 height 11
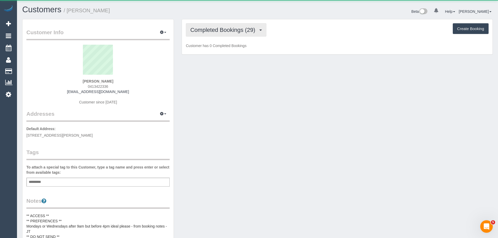
click at [219, 31] on span "Completed Bookings (29)" at bounding box center [223, 30] width 67 height 7
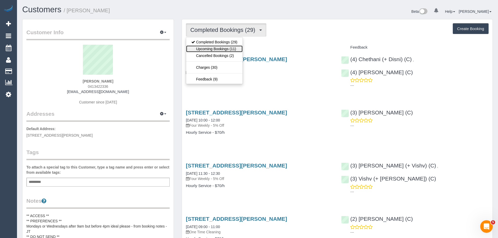
click at [223, 46] on link "Upcoming Bookings (11)" at bounding box center [214, 48] width 56 height 7
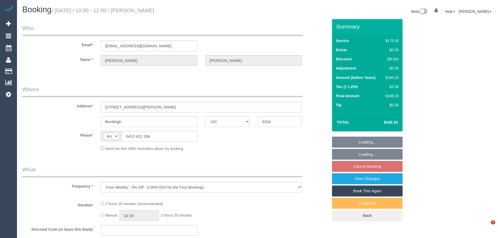
select select "VIC"
select select "150"
select select "number:28"
select select "number:14"
select select "number:19"
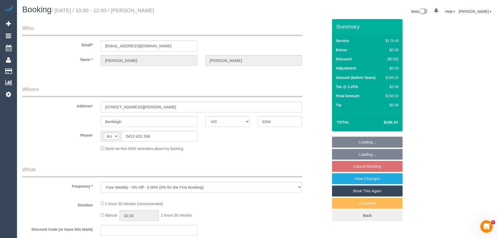
select select "number:36"
select select "number:34"
select select "number:12"
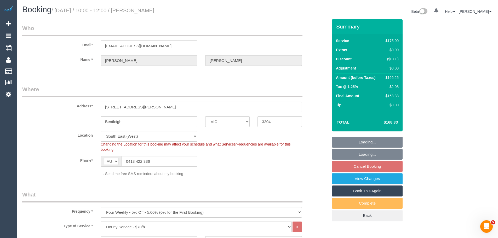
select select "string:stripe-pm_1RZ3lW2GScqysDRVNaAORKBj"
select select "object:839"
select select "spot3"
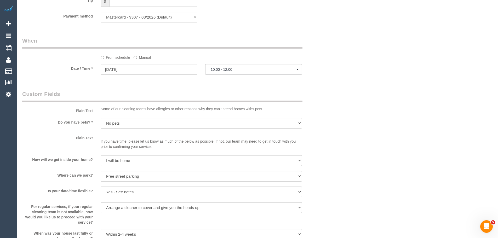
scroll to position [575, 0]
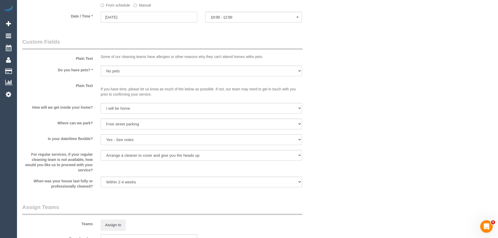
click at [123, 16] on input "13/10/2025" at bounding box center [149, 17] width 97 height 11
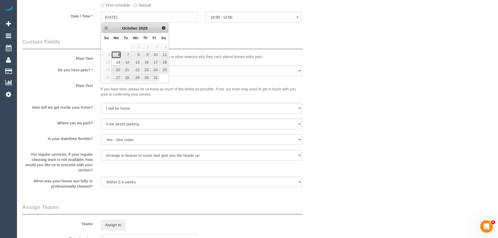
drag, startPoint x: 119, startPoint y: 55, endPoint x: 129, endPoint y: 52, distance: 9.9
click at [119, 55] on link "6" at bounding box center [116, 54] width 10 height 7
type input "06/10/2025"
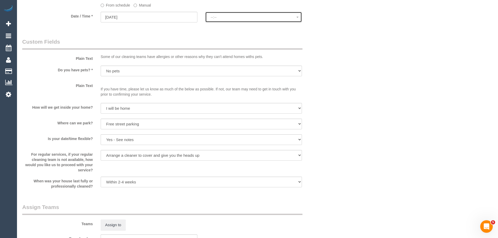
click at [229, 20] on button "--:--" at bounding box center [253, 17] width 97 height 11
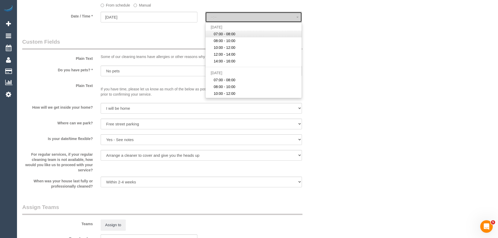
select select "spot26"
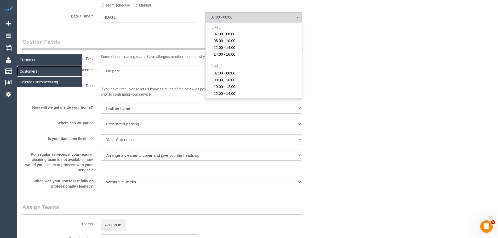
click at [31, 68] on link "Customers" at bounding box center [49, 71] width 65 height 10
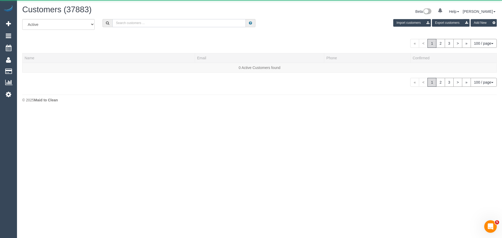
click at [186, 22] on input "text" at bounding box center [178, 23] width 133 height 8
paste input "mollyodwyer@icloud.com"
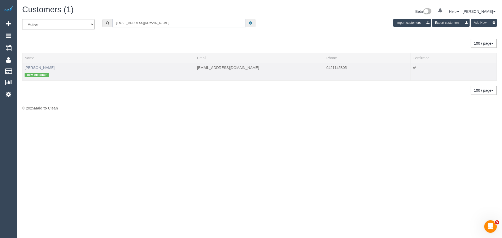
type input "mollyodwyer@icloud.com"
click at [35, 67] on link "Molly O'Dwyer" at bounding box center [40, 68] width 30 height 4
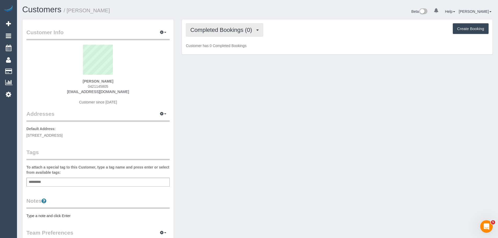
click at [232, 34] on button "Completed Bookings (0)" at bounding box center [224, 29] width 77 height 13
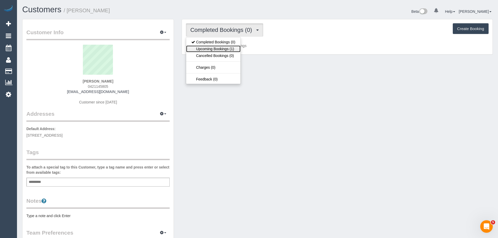
click at [226, 51] on link "Upcoming Bookings (1)" at bounding box center [213, 48] width 54 height 7
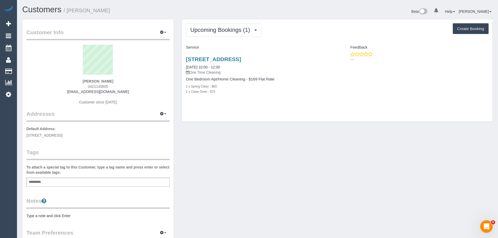
click at [340, 107] on div "Upcoming Bookings (1) Completed Bookings (0) Upcoming Bookings (1) Cancelled Bo…" at bounding box center [337, 70] width 310 height 102
drag, startPoint x: 183, startPoint y: 58, endPoint x: 247, endPoint y: 98, distance: 76.0
click at [247, 98] on div "85 Market Street, 802, South Melbourne, VIC 3205 13/10/2025 10:00 - 12:00 One T…" at bounding box center [259, 78] width 155 height 53
copy div "85 Market Street, 802, South Melbourne, VIC 3205 13/10/2025 10:00 - 12:00 One T…"
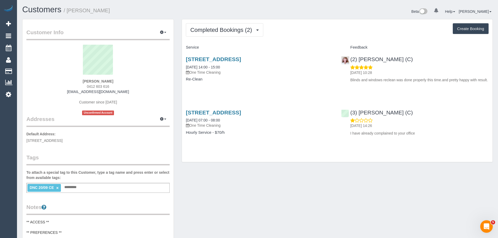
click at [56, 187] on link "×" at bounding box center [57, 188] width 2 height 4
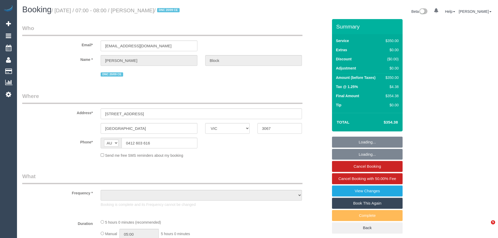
select select "VIC"
select select "object:588"
select select "string:stripe-pm_1S7RPn2GScqysDRVE07ToMx5"
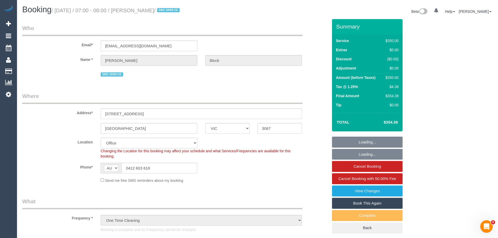
select select "object:2259"
select select "300"
select select "number:28"
select select "number:14"
select select "number:18"
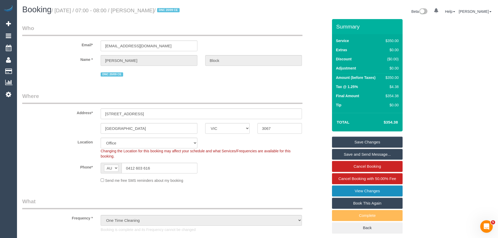
click at [356, 192] on link "View Changes" at bounding box center [367, 190] width 71 height 11
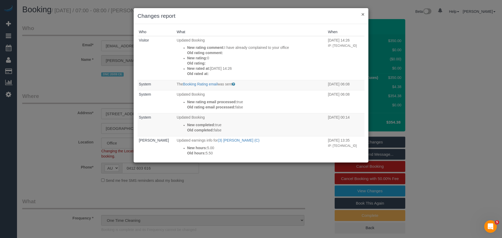
click at [362, 15] on button "×" at bounding box center [362, 13] width 3 height 5
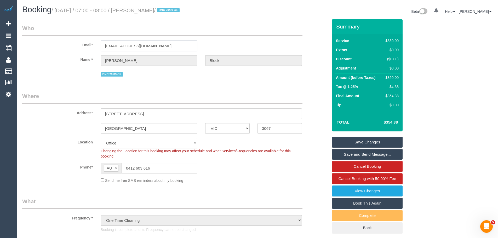
drag, startPoint x: 164, startPoint y: 45, endPoint x: 60, endPoint y: 42, distance: 103.7
click at [63, 44] on div "Email* [EMAIL_ADDRESS][DOMAIN_NAME]" at bounding box center [174, 37] width 313 height 27
drag, startPoint x: 169, startPoint y: 11, endPoint x: 144, endPoint y: 11, distance: 24.8
click at [144, 11] on small "/ [DATE] / 07:00 - 08:00 / [PERSON_NAME] / DNC 20/09 CE" at bounding box center [116, 11] width 130 height 6
copy small "[PERSON_NAME]"
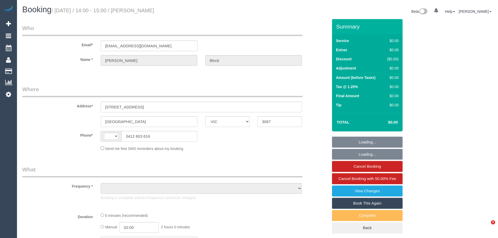
select select "VIC"
select select "string:AU"
select select "string:stripe-pm_1S7RPn2GScqysDRVE07ToMx5"
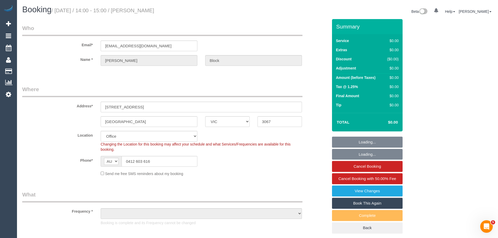
select select "object:560"
select select "number:28"
select select "number:14"
select select "number:18"
select select "object:2122"
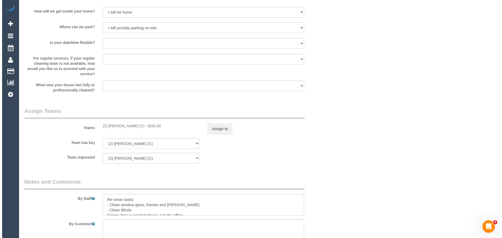
scroll to position [653, 0]
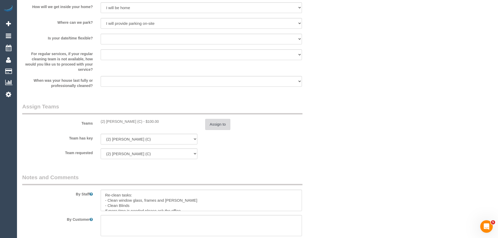
click at [221, 121] on button "Assign to" at bounding box center [217, 124] width 25 height 11
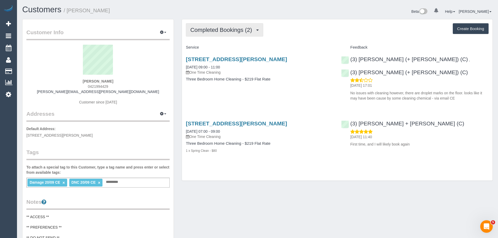
click at [223, 26] on button "Completed Bookings (2)" at bounding box center [224, 29] width 77 height 13
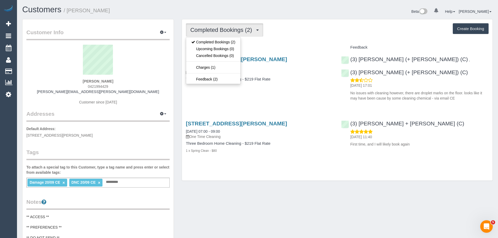
click at [270, 40] on div "Completed Bookings (2) Completed Bookings (2) Upcoming Bookings (0) Cancelled B…" at bounding box center [337, 99] width 310 height 161
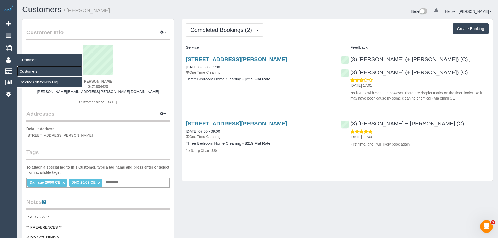
click at [29, 74] on link "Customers" at bounding box center [49, 71] width 65 height 10
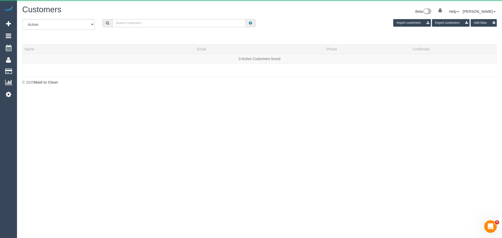
click at [171, 20] on input "text" at bounding box center [178, 23] width 133 height 8
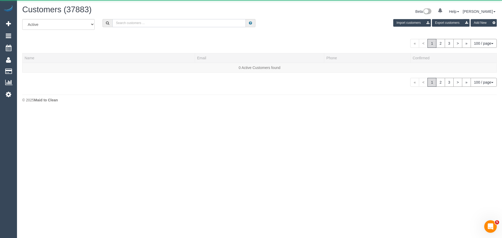
paste input "[PERSON_NAME]"
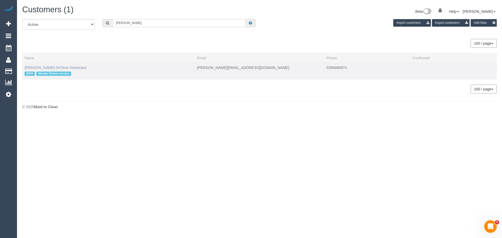
type input "[PERSON_NAME]"
click at [43, 68] on link "[PERSON_NAME] OnTime Homecare" at bounding box center [56, 68] width 62 height 4
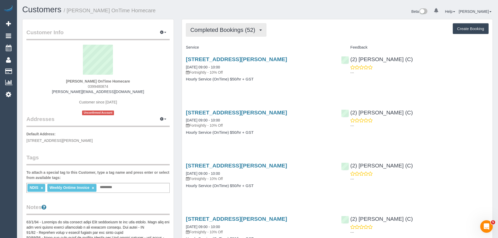
click at [236, 35] on button "Completed Bookings (52)" at bounding box center [226, 29] width 80 height 13
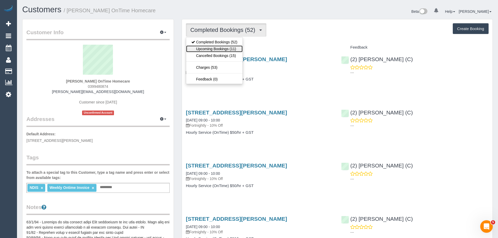
click at [232, 51] on link "Upcoming Bookings (11)" at bounding box center [214, 48] width 56 height 7
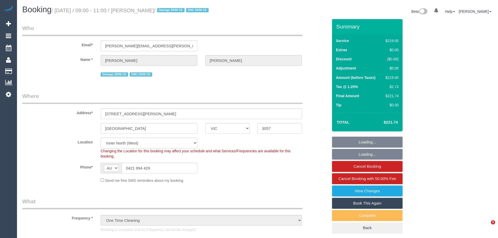
select select "VIC"
select select "number:27"
select select "number:14"
select select "number:18"
select select "number:23"
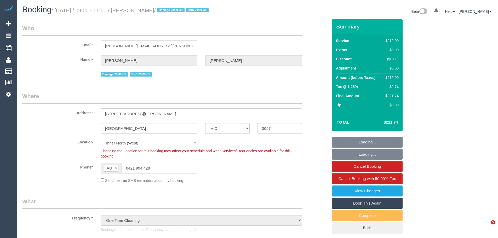
select select "number:13"
select select "spot1"
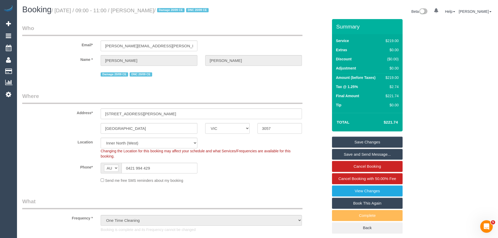
click at [394, 78] on div "$219.00" at bounding box center [390, 77] width 15 height 5
copy div "219.00"
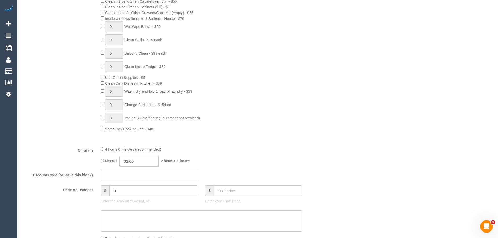
scroll to position [366, 0]
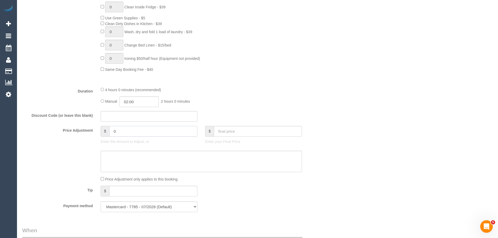
click at [135, 127] on input "0" at bounding box center [153, 131] width 88 height 11
click at [144, 164] on textarea at bounding box center [201, 161] width 201 height 21
type input "-65.7"
click at [143, 162] on textarea at bounding box center [201, 161] width 201 height 21
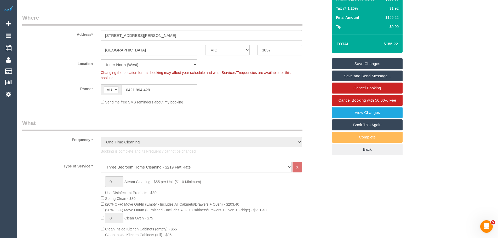
scroll to position [0, 0]
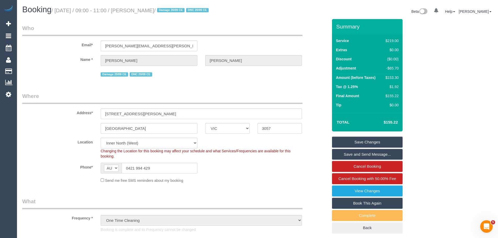
type textarea "30% discount to resolve complaint - CE"
click at [243, 112] on input "62, Albert Street" at bounding box center [201, 113] width 201 height 11
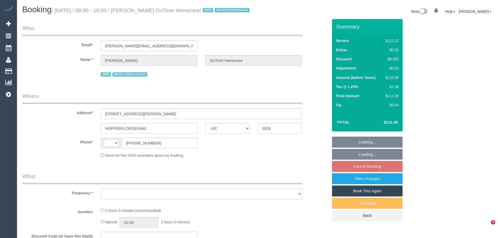
select select "VIC"
select select "string:AU"
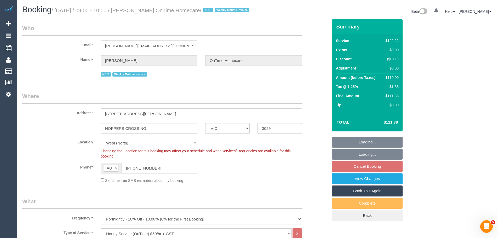
select select "object:606"
select select "number:28"
select select "number:14"
select select "number:19"
select select "number:25"
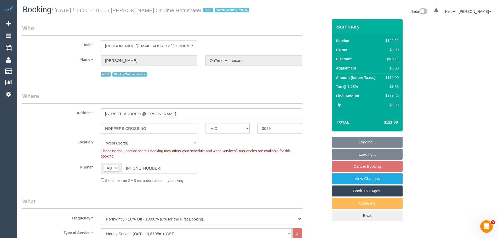
select select "number:35"
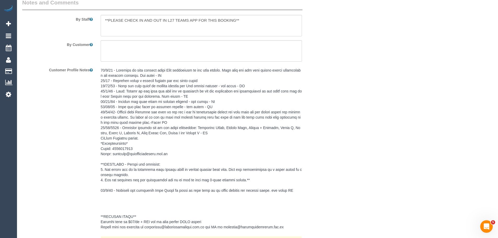
scroll to position [843, 0]
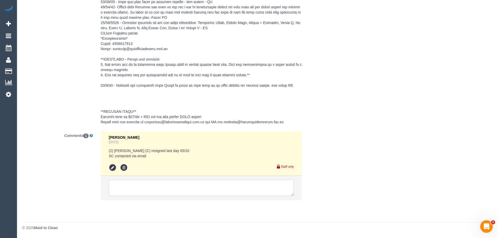
click at [140, 185] on textarea at bounding box center [201, 188] width 185 height 16
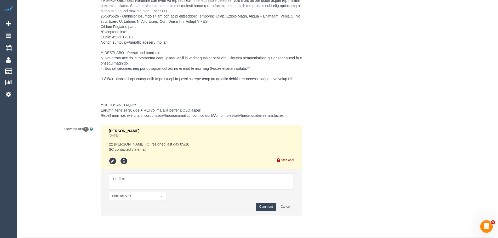
paste textarea "[DATE] mornings as early as possible"
click at [220, 187] on textarea at bounding box center [201, 181] width 185 height 16
click at [205, 186] on textarea at bounding box center [201, 181] width 185 height 16
paste textarea "[PERSON_NAME] has also requested a more mature & experienced cleaner if possibl…"
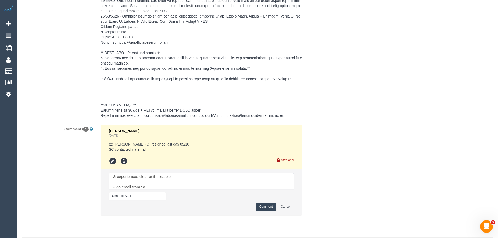
type textarea "no flex - [DATE] mornings as early as possible. [PERSON_NAME] has also requeste…"
click at [261, 211] on button "Comment" at bounding box center [266, 207] width 20 height 8
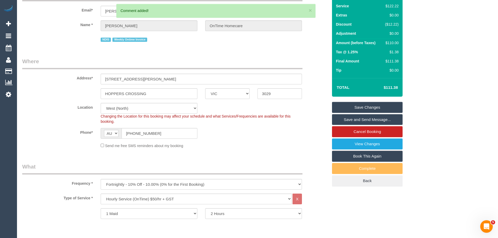
scroll to position [0, 0]
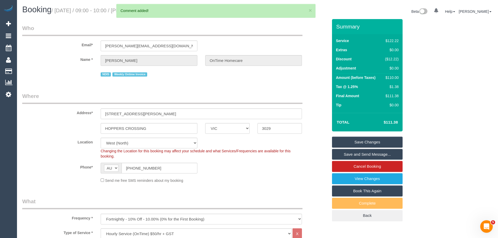
click at [364, 145] on link "Save Changes" at bounding box center [367, 142] width 71 height 11
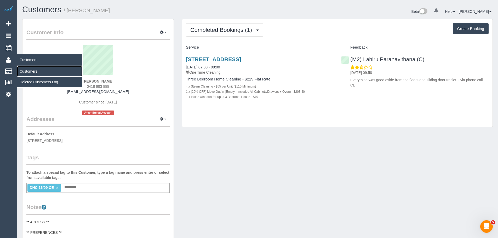
click at [33, 71] on link "Customers" at bounding box center [49, 71] width 65 height 10
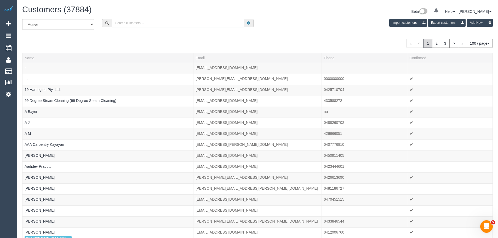
click at [144, 19] on input "text" at bounding box center [178, 23] width 132 height 8
paste input "Sam Khoury"
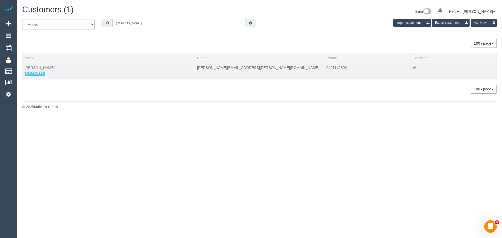
type input "Sam Khoury"
click at [42, 68] on link "Sam Khoury" at bounding box center [40, 68] width 30 height 4
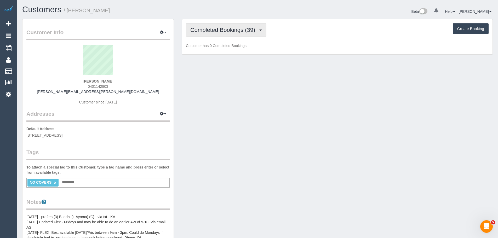
click at [224, 29] on span "Completed Bookings (39)" at bounding box center [223, 30] width 67 height 7
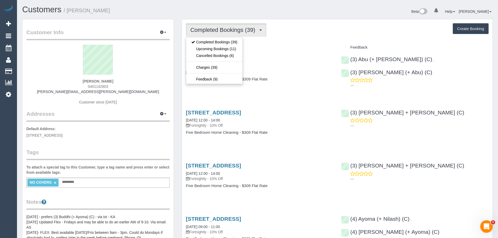
click at [317, 30] on div "Completed Bookings (39) Completed Bookings (39) Upcoming Bookings (11) Cancelle…" at bounding box center [337, 29] width 302 height 13
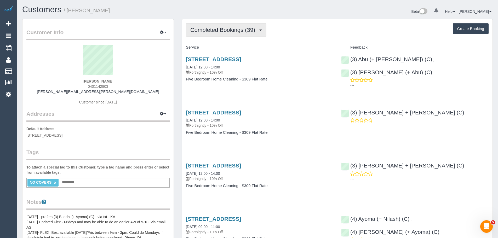
click at [224, 35] on button "Completed Bookings (39)" at bounding box center [226, 29] width 80 height 13
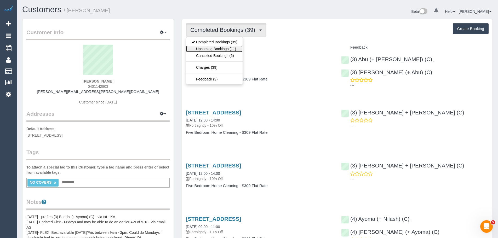
click at [220, 48] on link "Upcoming Bookings (11)" at bounding box center [214, 48] width 56 height 7
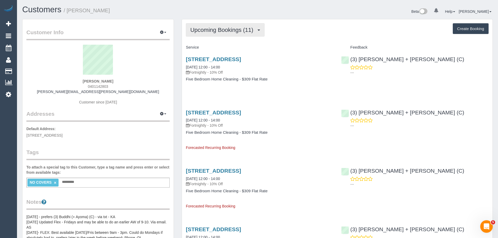
click at [213, 33] on button "Upcoming Bookings (11)" at bounding box center [225, 29] width 79 height 13
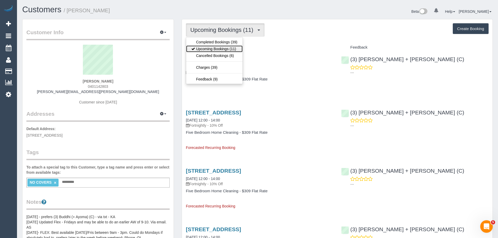
click at [218, 48] on link "Upcoming Bookings (11)" at bounding box center [214, 48] width 56 height 7
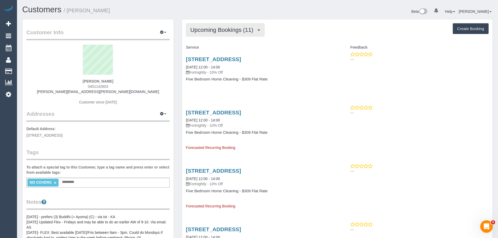
click at [243, 35] on button "Upcoming Bookings (11)" at bounding box center [225, 29] width 79 height 13
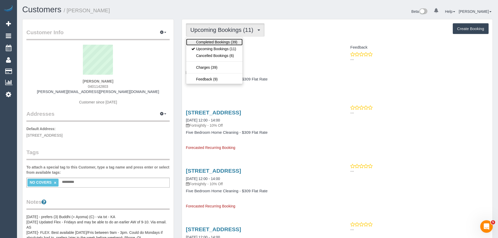
click at [232, 43] on link "Completed Bookings (39)" at bounding box center [214, 42] width 56 height 7
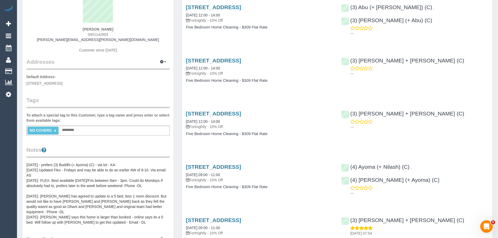
scroll to position [52, 0]
click at [85, 165] on pre "28/01/2025 - prefers (3) Buddhi (+ Ayoma) (C) - via txt - KA 06/09/2024 Updated…" at bounding box center [97, 193] width 143 height 63
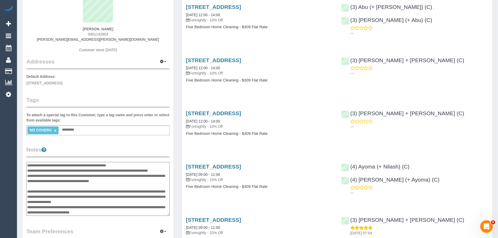
scroll to position [0, 0]
click at [27, 167] on textarea "**********" at bounding box center [97, 189] width 143 height 54
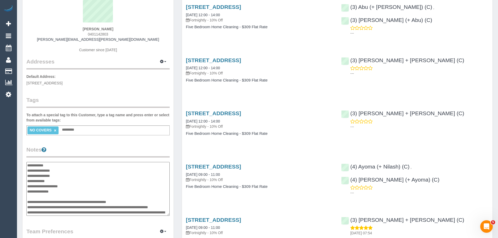
click at [68, 177] on textarea "**********" at bounding box center [97, 189] width 143 height 54
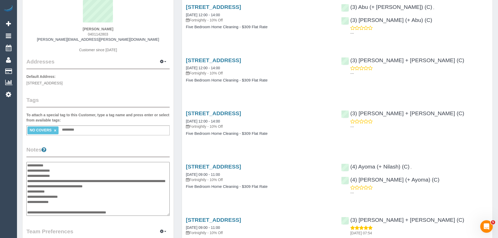
click at [116, 187] on textarea "**********" at bounding box center [97, 189] width 143 height 54
type textarea "**********"
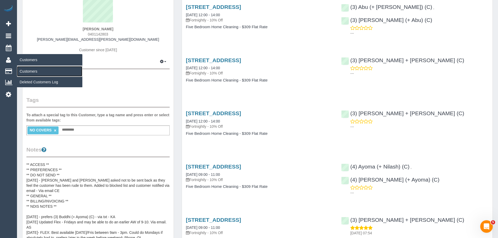
click at [31, 72] on link "Customers" at bounding box center [49, 71] width 65 height 10
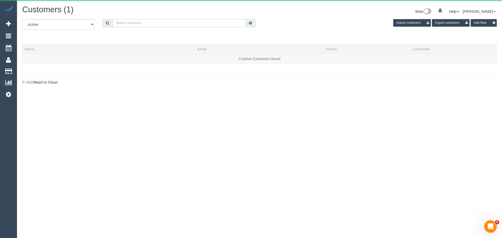
click at [189, 27] on input "text" at bounding box center [178, 23] width 133 height 8
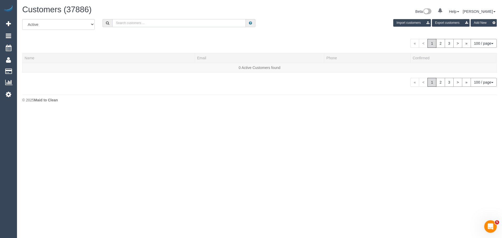
paste input "mandy.e.mcdonald@gmail.com"
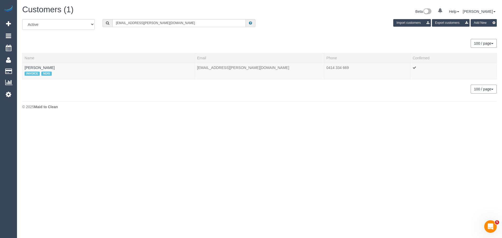
drag, startPoint x: 57, startPoint y: 68, endPoint x: 22, endPoint y: 68, distance: 35.0
click at [22, 68] on div "All Active Archived mandy.e.mcdonald@gmail.com Import customers Export customer…" at bounding box center [259, 59] width 482 height 80
copy div "Name Email Phone Confirmed Jack McDonald"
click at [116, 63] on td "Jack McDonald INVOICE NDIS" at bounding box center [108, 71] width 172 height 16
drag, startPoint x: 51, startPoint y: 67, endPoint x: 24, endPoint y: 66, distance: 27.4
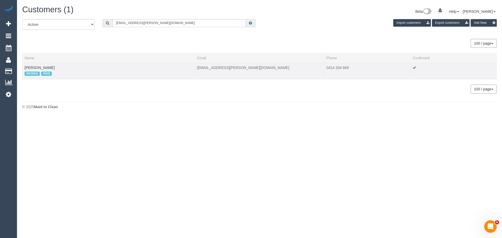
click at [24, 66] on td "Jack McDonald INVOICE NDIS" at bounding box center [108, 71] width 172 height 16
copy link "Jack McDonald"
click at [147, 24] on input "mandy.e.mcdonald@gmail.com" at bounding box center [178, 23] width 133 height 8
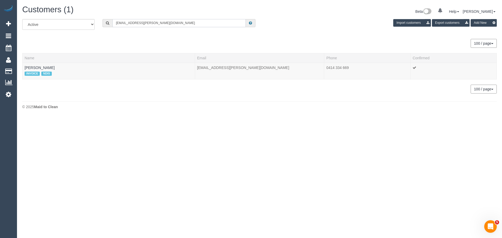
paste input "Andrew Wilson"
drag, startPoint x: 55, startPoint y: 67, endPoint x: 25, endPoint y: 69, distance: 30.4
click at [25, 69] on td "Andrew Wilson" at bounding box center [108, 68] width 172 height 11
copy link "Andrew Wilson"
click at [142, 23] on input "Andrew Wilson" at bounding box center [178, 23] width 133 height 8
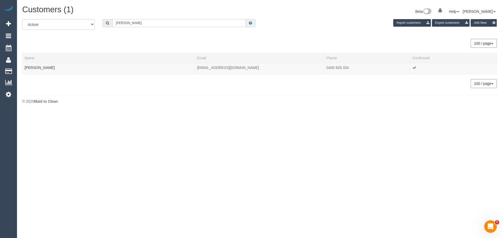
click at [142, 23] on input "Andrew Wilson" at bounding box center [178, 23] width 133 height 8
click at [104, 56] on th "Name" at bounding box center [108, 58] width 172 height 10
drag, startPoint x: 39, startPoint y: 68, endPoint x: 23, endPoint y: 67, distance: 15.4
click at [23, 67] on td "Ray Au" at bounding box center [108, 68] width 172 height 11
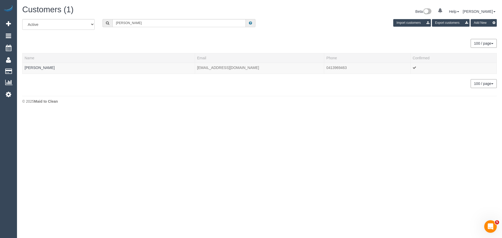
copy link "Ray Au"
drag, startPoint x: 26, startPoint y: 67, endPoint x: 30, endPoint y: 65, distance: 4.2
click at [133, 23] on input "Ray Au" at bounding box center [178, 23] width 133 height 8
paste input "https://maidtoclean.launch27.com/admin/bookings/475381/edit"
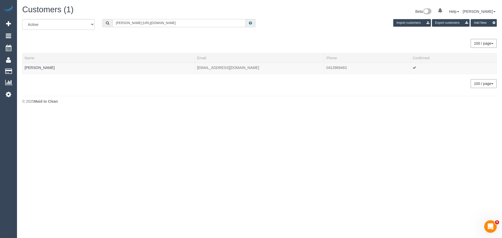
type input "Ray https://maidtoclean.launch27.com/admin/bookings/475381/edit"
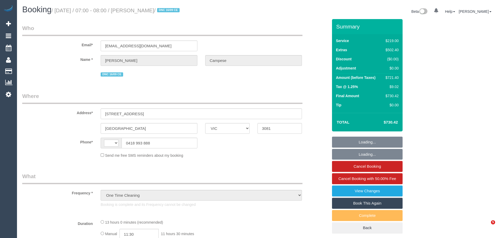
select select "VIC"
select select "object:634"
select select "string:AU"
select select "string:stripe-pm_1S0Aig2GScqysDRVSdr05YDD"
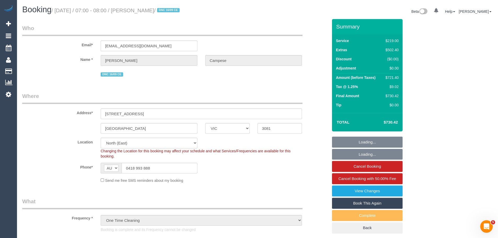
select select "number:28"
select select "number:14"
select select "number:18"
select select "number:24"
select select "spot1"
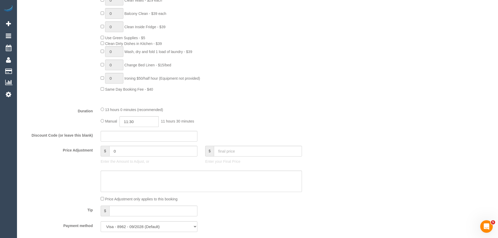
scroll to position [392, 0]
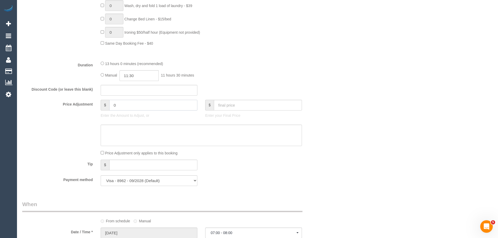
drag, startPoint x: 135, startPoint y: 107, endPoint x: 27, endPoint y: 98, distance: 107.7
type input "-100"
click at [130, 139] on textarea at bounding box center [201, 135] width 201 height 21
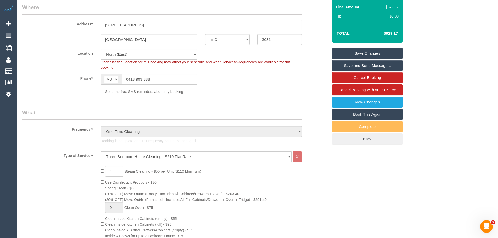
scroll to position [78, 0]
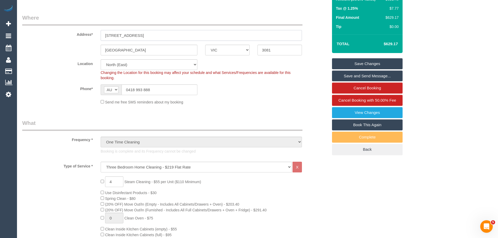
click at [282, 37] on input "30A outhwaite road" at bounding box center [201, 35] width 201 height 11
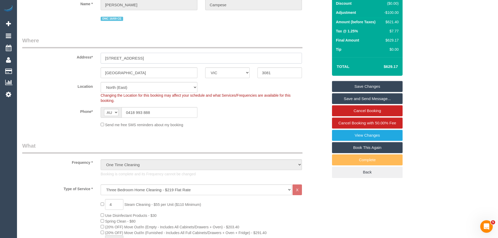
scroll to position [26, 0]
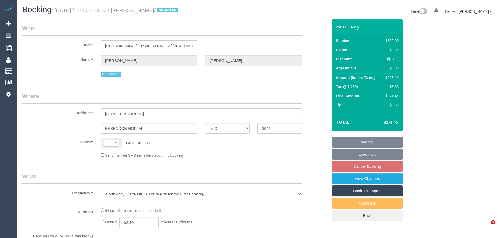
select select "VIC"
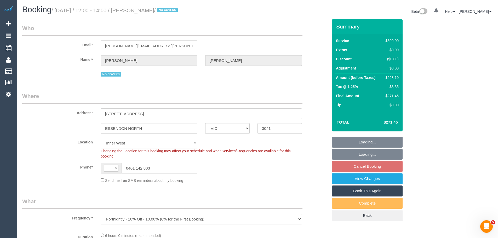
select select "string:AU"
select select "number:28"
select select "number:14"
select select "number:19"
select select "number:22"
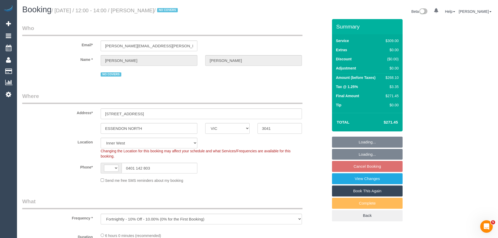
select select "number:35"
select select "number:11"
select select "string:stripe-pm_1Oi72G2GScqysDRVCt5Djduf"
select select "object:690"
select select "spot4"
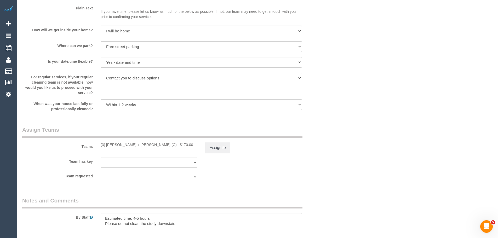
scroll to position [757, 0]
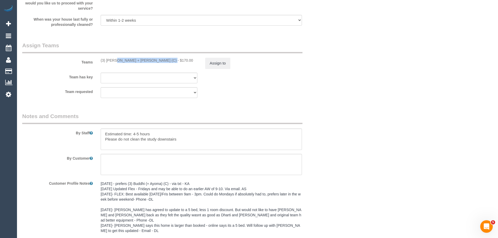
drag, startPoint x: 150, startPoint y: 61, endPoint x: 99, endPoint y: 60, distance: 51.2
click at [99, 60] on div "(3) [PERSON_NAME] + [PERSON_NAME] (C) - $170.00" at bounding box center [149, 60] width 104 height 5
copy div "(3) [PERSON_NAME] + [PERSON_NAME] (C)"
click at [206, 63] on button "Assign to" at bounding box center [217, 63] width 25 height 11
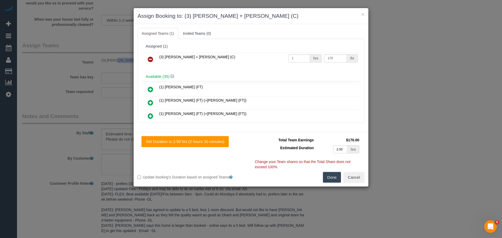
click at [151, 61] on icon at bounding box center [150, 59] width 5 height 6
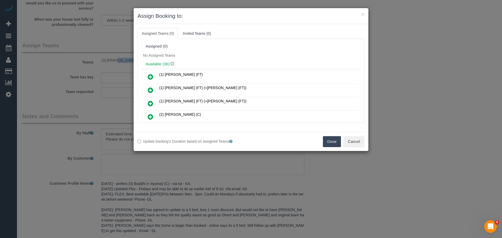
click at [332, 140] on button "Done" at bounding box center [332, 141] width 18 height 11
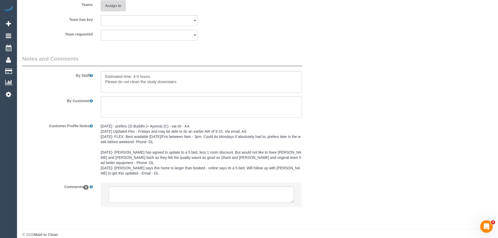
scroll to position [817, 0]
click at [138, 189] on textarea at bounding box center [201, 193] width 185 height 16
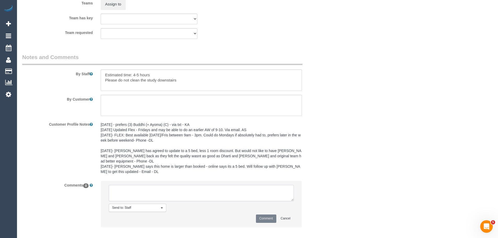
paste textarea "(3) [PERSON_NAME] + [PERSON_NAME] (C)"
type textarea "("
type textarea "/"
paste textarea "Cleaner(s) Unassigned: Reason Unassigned: One Off/Ongoing: Flexibility: Close a…"
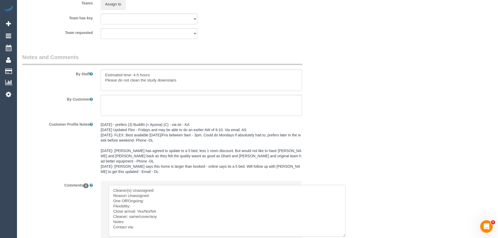
scroll to position [0, 0]
drag, startPoint x: 291, startPoint y: 194, endPoint x: 343, endPoint y: 230, distance: 63.1
click at [343, 230] on textarea at bounding box center [227, 211] width 237 height 52
click at [159, 186] on textarea at bounding box center [227, 211] width 237 height 52
paste textarea "(3) [PERSON_NAME] + [PERSON_NAME] (C)"
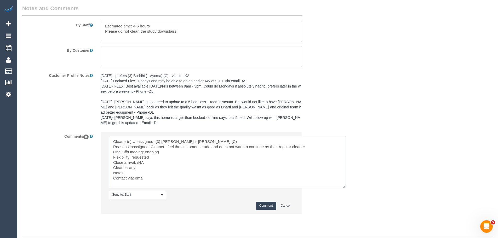
scroll to position [869, 0]
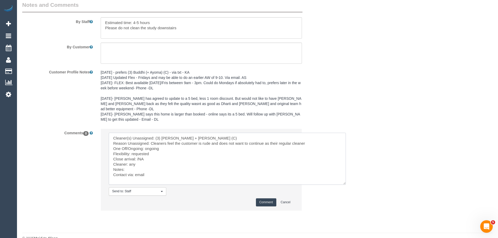
type textarea "Cleaner(s) Unassigned: (3) [PERSON_NAME] + [PERSON_NAME] (C) Reason Unassigned:…"
click at [271, 198] on button "Comment" at bounding box center [266, 202] width 20 height 8
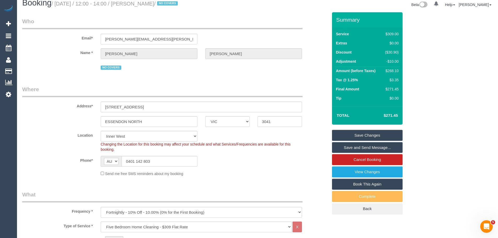
scroll to position [0, 0]
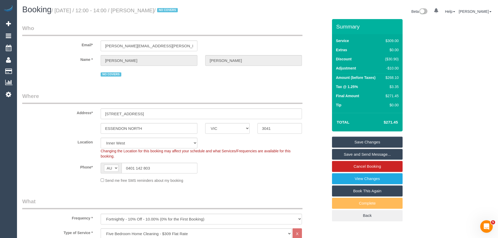
click at [378, 139] on link "Save Changes" at bounding box center [367, 142] width 71 height 11
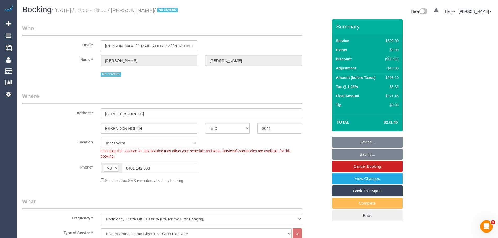
drag, startPoint x: 162, startPoint y: 46, endPoint x: 88, endPoint y: 44, distance: 73.7
click at [88, 44] on div "Email* sam.khoury@outlook.com" at bounding box center [174, 37] width 313 height 27
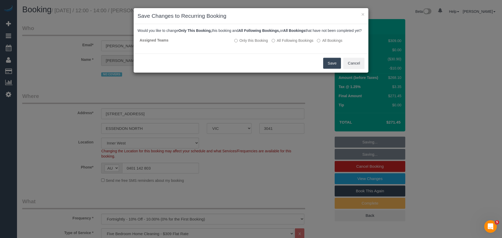
drag, startPoint x: 290, startPoint y: 46, endPoint x: 307, endPoint y: 59, distance: 21.0
click at [290, 43] on label "All Following Bookings" at bounding box center [292, 40] width 42 height 5
click at [325, 69] on button "Save" at bounding box center [332, 63] width 18 height 11
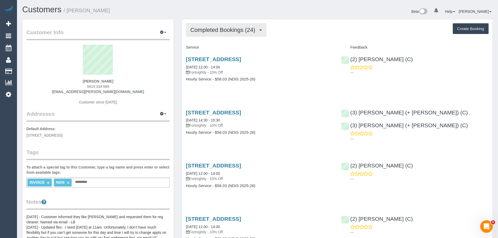
click at [218, 28] on span "Completed Bookings (24)" at bounding box center [223, 30] width 67 height 7
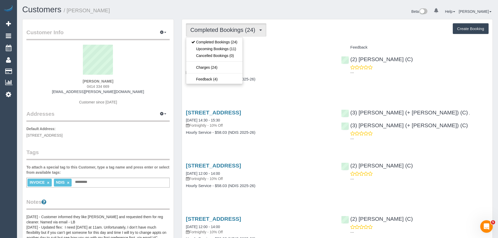
click at [298, 34] on div "Completed Bookings (24) Completed Bookings (24) Upcoming Bookings (11) Cancelle…" at bounding box center [337, 29] width 302 height 13
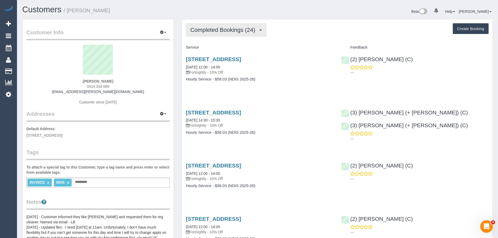
click at [249, 28] on span "Completed Bookings (24)" at bounding box center [223, 30] width 67 height 7
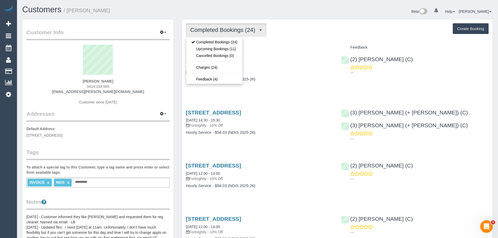
click at [289, 32] on div "Completed Bookings (24) Completed Bookings (24) Upcoming Bookings (11) Cancelle…" at bounding box center [337, 29] width 302 height 13
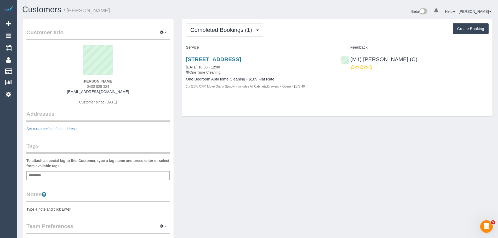
drag, startPoint x: 127, startPoint y: 82, endPoint x: 50, endPoint y: 79, distance: 76.8
click at [53, 80] on div "[PERSON_NAME] 0400 828 324 [EMAIL_ADDRESS][DOMAIN_NAME] Customer since [DATE]" at bounding box center [97, 77] width 143 height 65
copy strong "[PERSON_NAME]"
drag, startPoint x: 184, startPoint y: 58, endPoint x: 329, endPoint y: 96, distance: 150.0
click at [329, 96] on div "[STREET_ADDRESS] [DATE] 10:00 - 12:00 One Time Cleaning One Bedroom Apt/Home Cl…" at bounding box center [259, 76] width 155 height 48
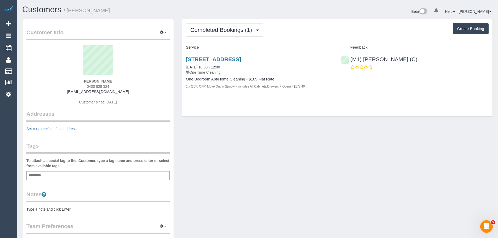
copy div "[STREET_ADDRESS] [DATE] 10:00 - 12:00 One Time Cleaning One Bedroom Apt/Home Cl…"
click at [242, 30] on span "Completed Bookings (1)" at bounding box center [222, 30] width 64 height 7
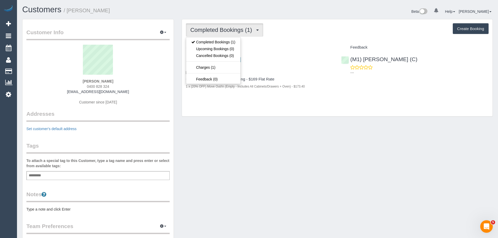
click at [285, 29] on div "Completed Bookings (1) Completed Bookings (1) Upcoming Bookings (0) Cancelled B…" at bounding box center [337, 29] width 302 height 13
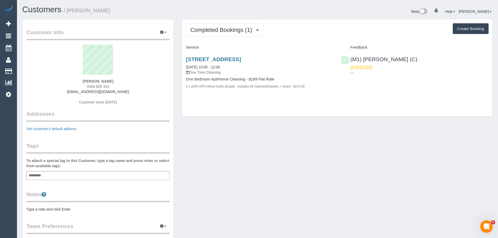
drag, startPoint x: 124, startPoint y: 80, endPoint x: 68, endPoint y: 78, distance: 55.7
click at [68, 78] on sui-profile-pic at bounding box center [97, 62] width 135 height 34
drag, startPoint x: 119, startPoint y: 81, endPoint x: 73, endPoint y: 77, distance: 45.9
click at [73, 77] on div "Andrew Wilson 0400 828 324 drew.wilson324@gmail.com Customer since 2025" at bounding box center [97, 77] width 143 height 65
copy div "Andrew Wilson"
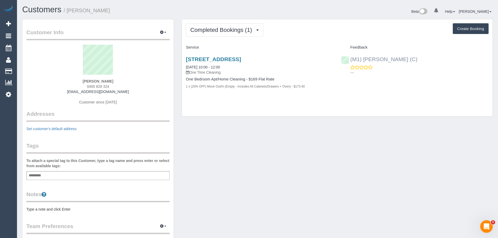
click at [348, 57] on div "(M1) Jeferson Ortiz (C) ---" at bounding box center [414, 65] width 155 height 26
copy link "(M1) Jeferson Ortiz (C)"
click at [69, 179] on div "Add a tag" at bounding box center [97, 175] width 143 height 9
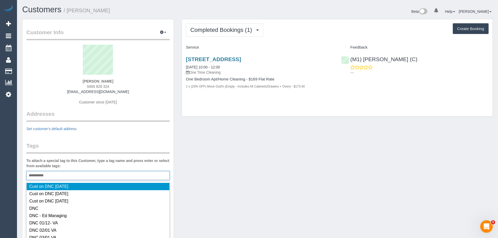
type input "**********"
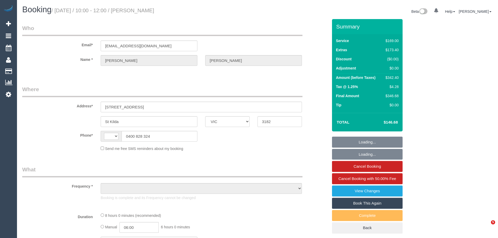
select select "VIC"
select select "string:AU"
select select "object:321"
select select "string:stripe-pm_1S2kxc2GScqysDRV5Gk8wmwF"
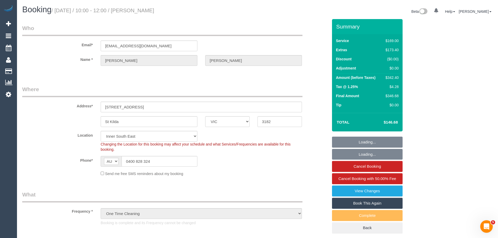
click at [391, 78] on div "$342.40" at bounding box center [390, 77] width 15 height 5
select select "number:28"
select select "number:14"
select select "number:19"
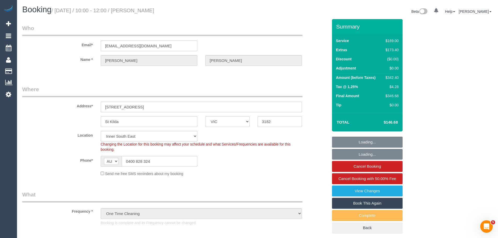
select select "number:24"
select select "number:26"
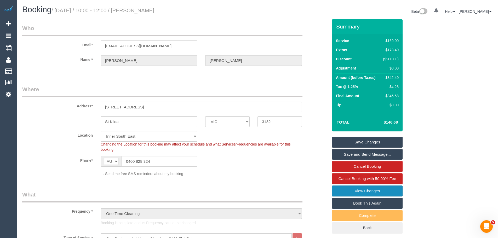
click at [364, 193] on link "View Changes" at bounding box center [367, 190] width 71 height 11
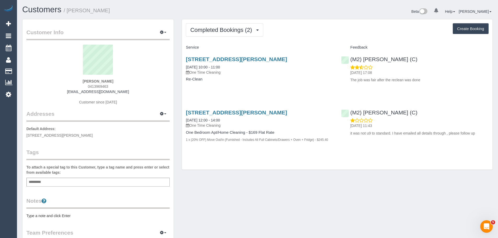
click at [114, 83] on div "[PERSON_NAME] 0413969463 [EMAIL_ADDRESS][DOMAIN_NAME] Customer since [DATE]" at bounding box center [97, 77] width 143 height 65
drag, startPoint x: 112, startPoint y: 81, endPoint x: 65, endPoint y: 78, distance: 47.6
click at [72, 79] on div "[PERSON_NAME] 0413969463 [EMAIL_ADDRESS][DOMAIN_NAME] Customer since [DATE]" at bounding box center [97, 77] width 143 height 65
copy strong "[PERSON_NAME]"
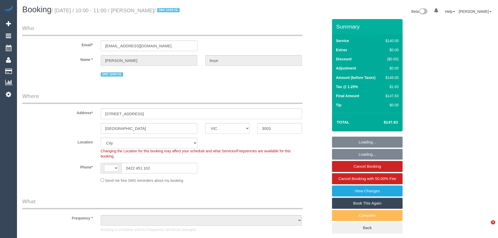
select select "VIC"
select select "string:AU"
select select "object:1186"
select select "string:stripe-pm_1S641c2GScqysDRVwbvDc9IM"
select select "number:28"
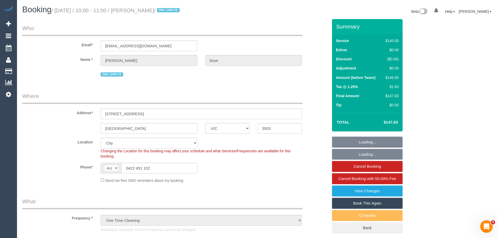
select select "number:14"
select select "number:19"
select select "object:1353"
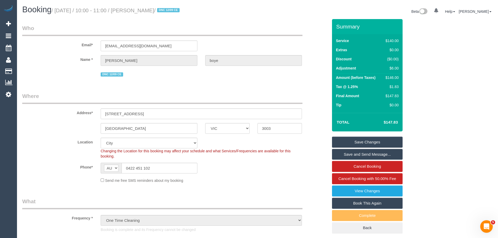
click at [393, 76] on div "$146.00" at bounding box center [390, 77] width 15 height 5
copy div "146.00"
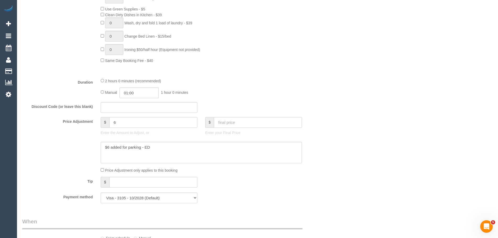
scroll to position [418, 0]
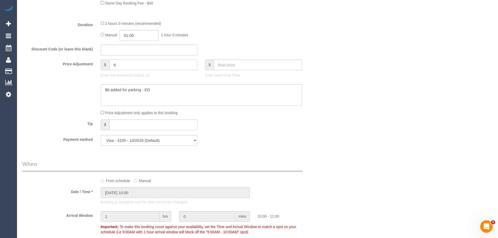
click at [147, 65] on input "6" at bounding box center [153, 65] width 88 height 11
click at [136, 64] on input "6" at bounding box center [153, 65] width 88 height 11
click at [163, 94] on textarea at bounding box center [201, 94] width 201 height 21
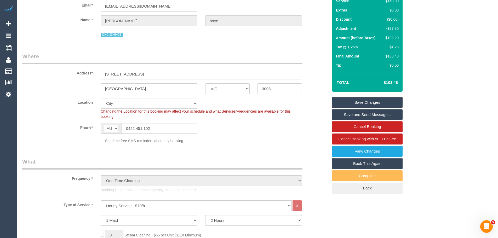
scroll to position [0, 0]
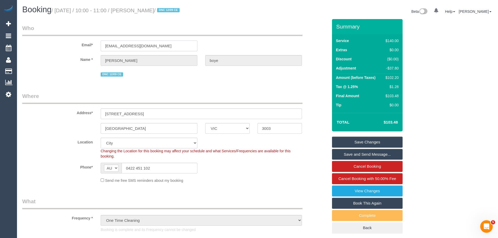
click at [176, 46] on input "kaitlynrmb@gmail.com" at bounding box center [149, 45] width 97 height 11
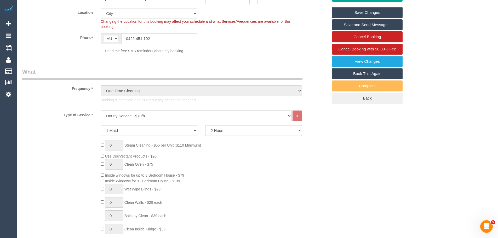
scroll to position [131, 0]
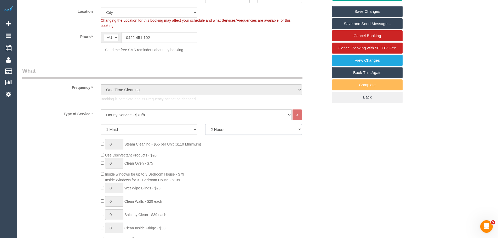
click at [216, 130] on select "2 Hours 2.5 Hours 3 Hours 3.5 Hours 4 Hours 4.5 Hours 5 Hours 5.5 Hours 6 Hours…" at bounding box center [253, 129] width 97 height 11
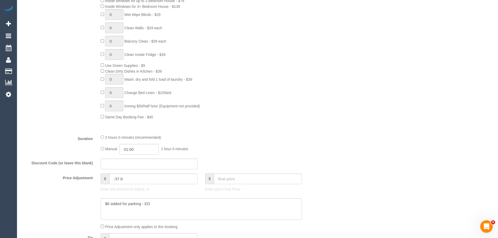
scroll to position [392, 0]
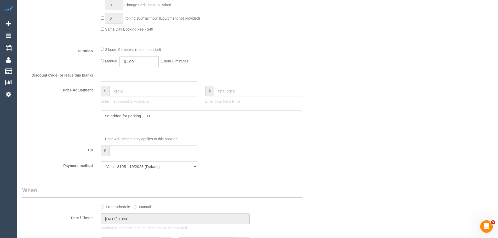
drag, startPoint x: 139, startPoint y: 92, endPoint x: 38, endPoint y: 90, distance: 101.9
click at [38, 90] on div "Price Adjustment $ -37.8 Enter the Amount to Adjust, or $ Enter your Final Price" at bounding box center [174, 96] width 313 height 21
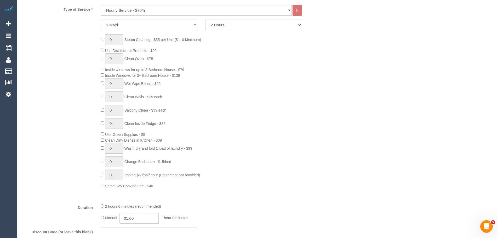
scroll to position [78, 0]
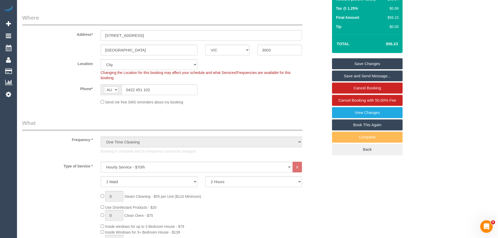
type input "-84.46"
click at [259, 38] on input "803/105 Batman street" at bounding box center [201, 35] width 201 height 11
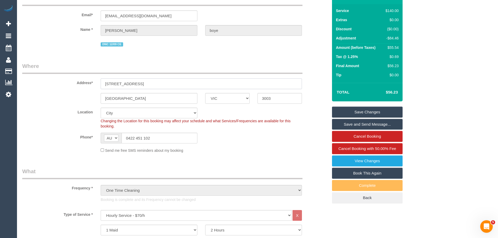
scroll to position [0, 0]
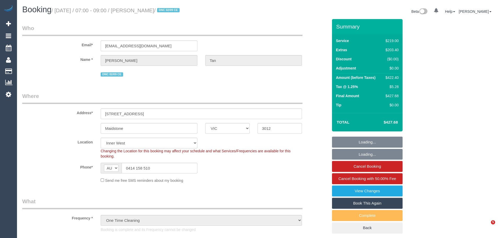
select select "VIC"
select select "string:stripe-pm_1Rzudw2GScqysDRVJLiqdmYb"
select select "number:28"
select select "number:15"
select select "number:19"
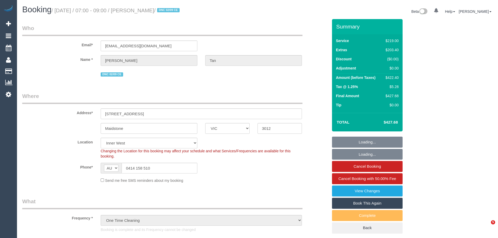
select select "number:24"
select select "number:26"
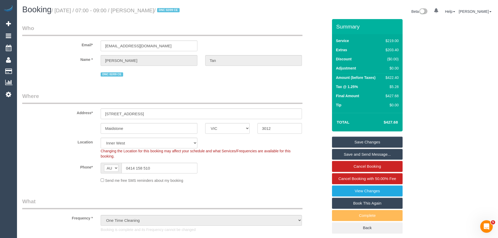
click at [394, 75] on div "$422.40" at bounding box center [390, 77] width 15 height 5
copy div "422.40"
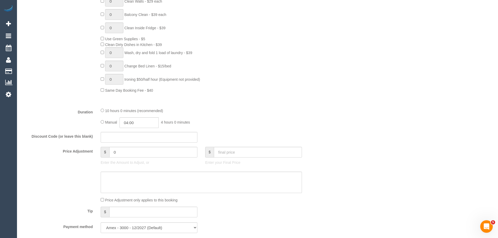
scroll to position [392, 0]
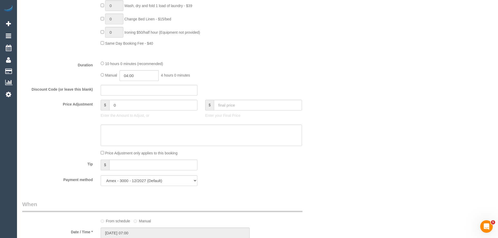
click at [132, 105] on input "0" at bounding box center [153, 105] width 88 height 11
paste input "126.72"
type input "-126.72"
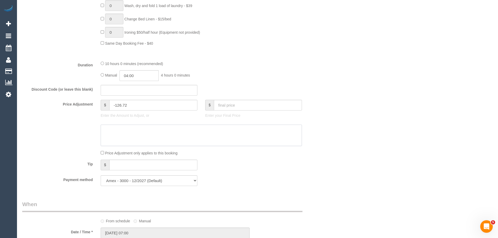
click at [138, 133] on textarea at bounding box center [201, 135] width 201 height 21
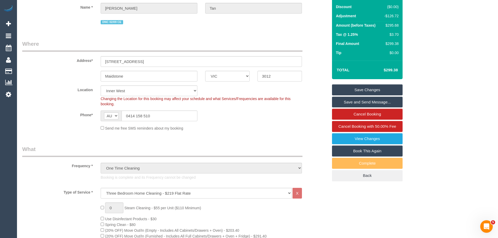
scroll to position [0, 0]
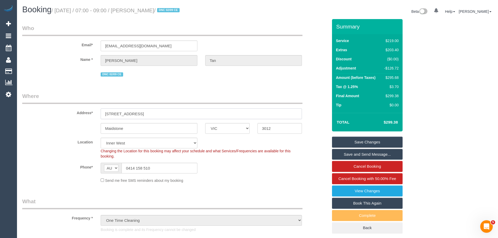
click at [271, 113] on input "4/49 Rosamond Road" at bounding box center [201, 113] width 201 height 11
click at [393, 96] on div "$299.38" at bounding box center [390, 95] width 16 height 5
click at [394, 94] on div "$299.38" at bounding box center [390, 95] width 16 height 5
copy div "299.38"
